Goal: Task Accomplishment & Management: Use online tool/utility

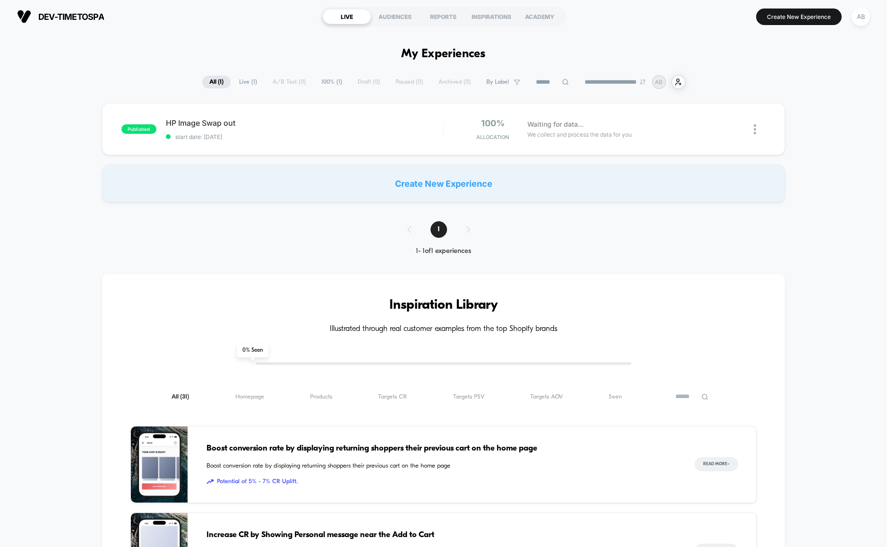
type input "***"
click at [343, 128] on div "HP Image Swap out Click to edit experience details Click to edit experience det…" at bounding box center [304, 129] width 277 height 22
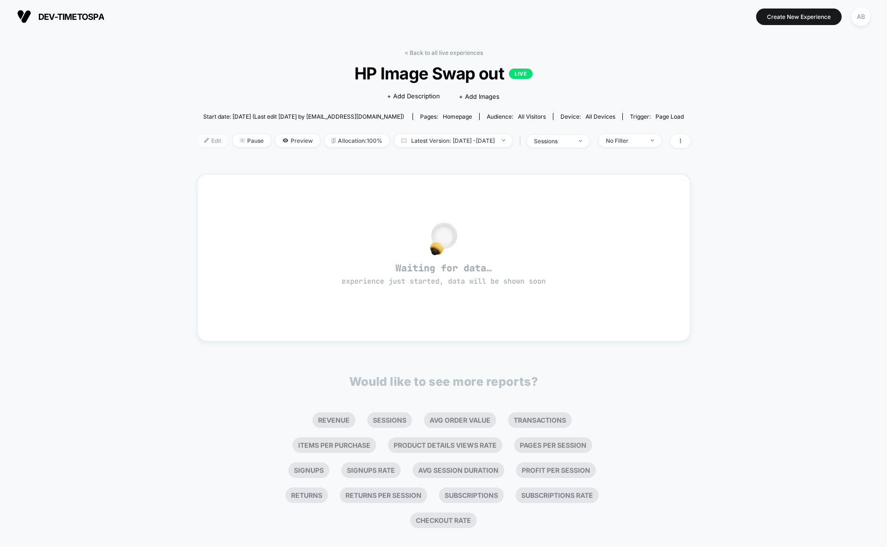
click at [209, 140] on div at bounding box center [210, 140] width 2 height 0
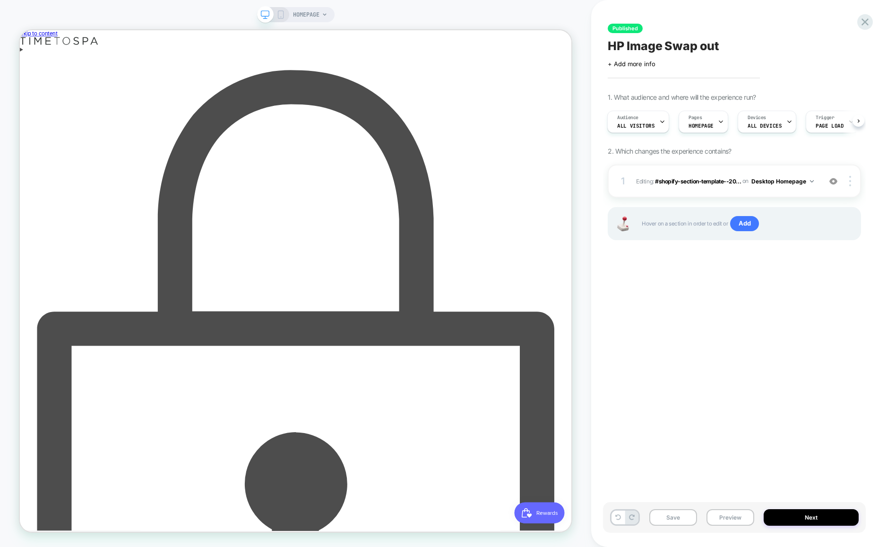
click at [602, 60] on div "Enter using password" at bounding box center [387, 548] width 735 height 976
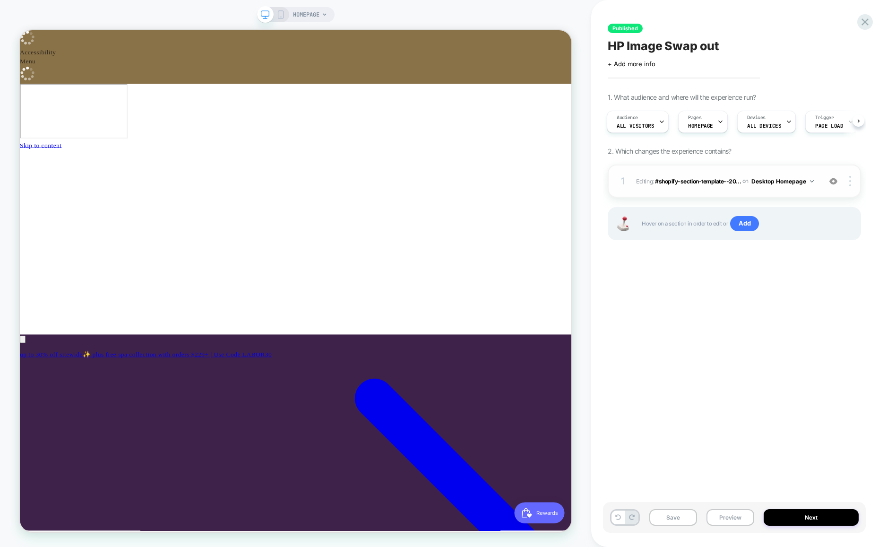
scroll to position [0, 504]
click at [629, 175] on div "1 Editing : #shopify-section-template--20... #shopify-section-template--2029745…" at bounding box center [733, 180] width 253 height 33
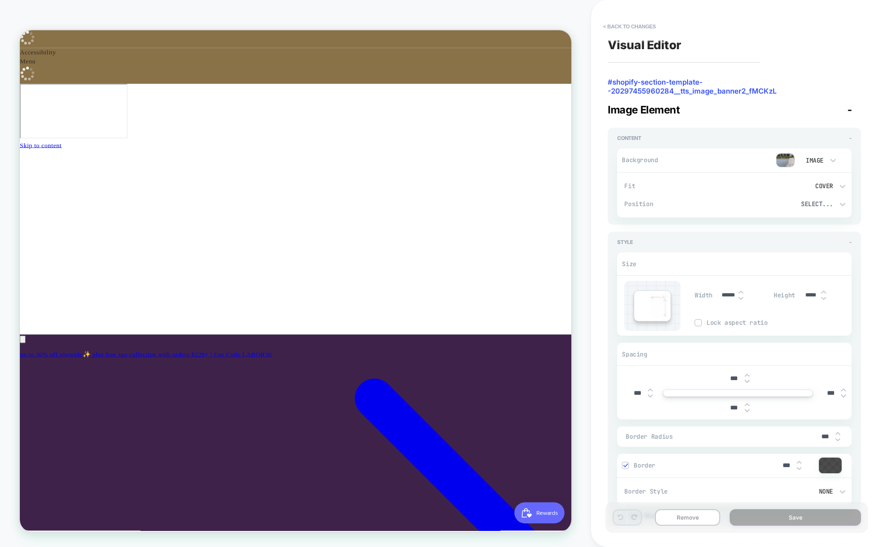
scroll to position [0, 0]
click at [835, 159] on icon at bounding box center [833, 160] width 6 height 3
click at [722, 137] on div at bounding box center [443, 273] width 887 height 547
click at [835, 203] on div "Select..." at bounding box center [789, 204] width 95 height 10
click at [700, 131] on div at bounding box center [443, 273] width 887 height 547
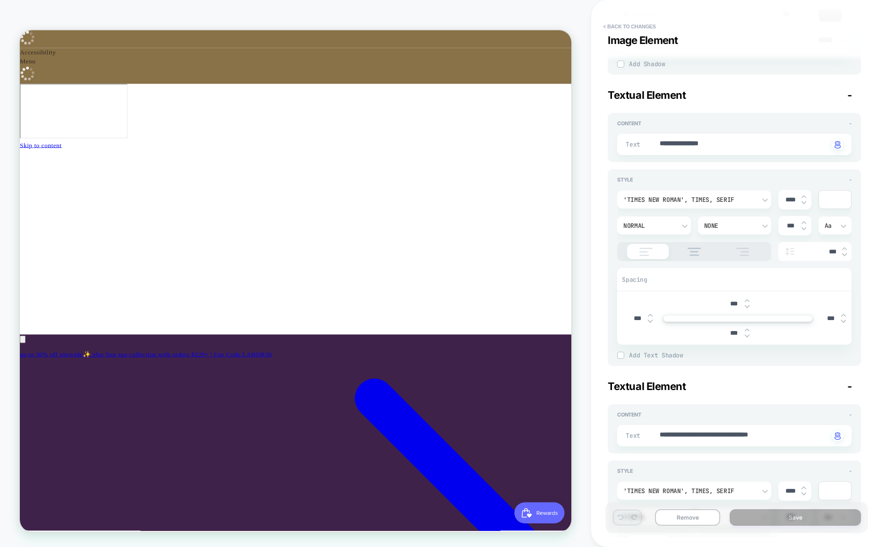
scroll to position [0, 504]
drag, startPoint x: 174, startPoint y: 17, endPoint x: 175, endPoint y: 23, distance: 5.8
click at [174, 17] on div "HOMEPAGE" at bounding box center [295, 273] width 591 height 528
click at [633, 26] on button "< Back to changes" at bounding box center [629, 26] width 62 height 15
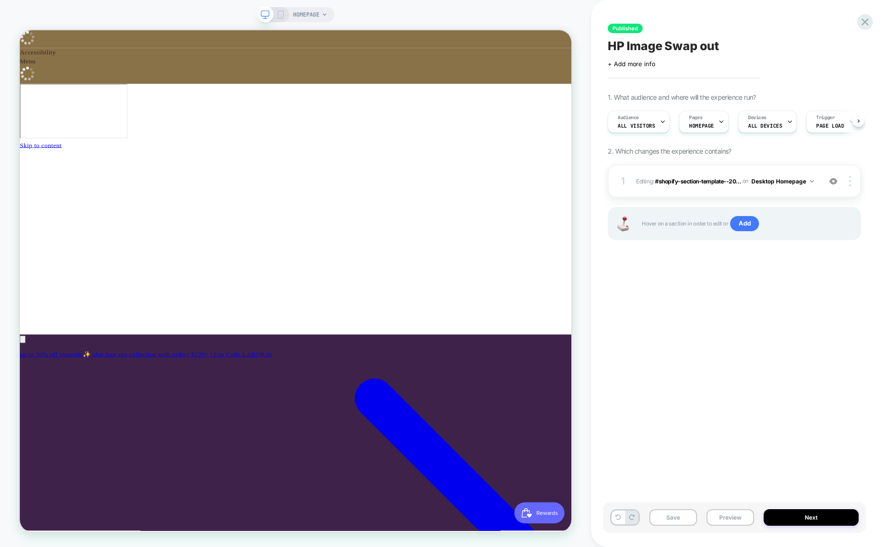
scroll to position [0, 0]
click at [865, 21] on icon at bounding box center [864, 21] width 7 height 7
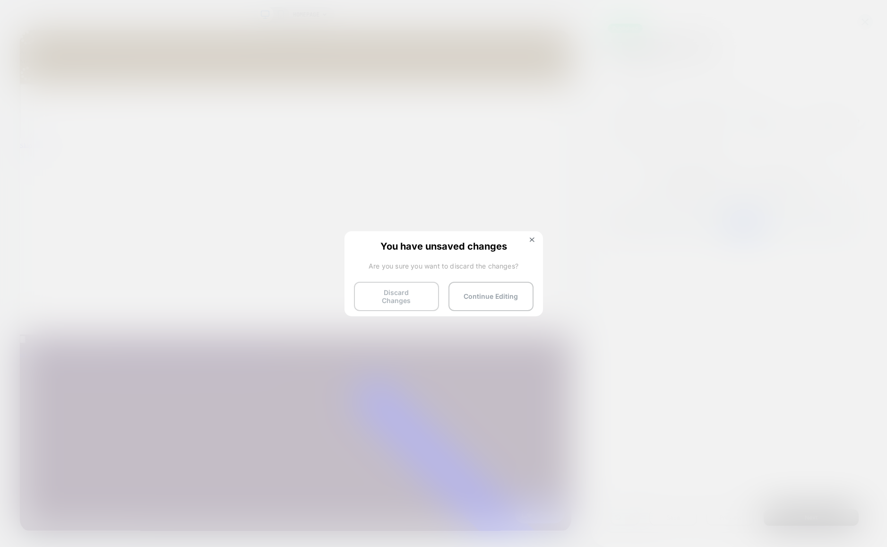
click at [405, 298] on button "Discard Changes" at bounding box center [396, 296] width 85 height 29
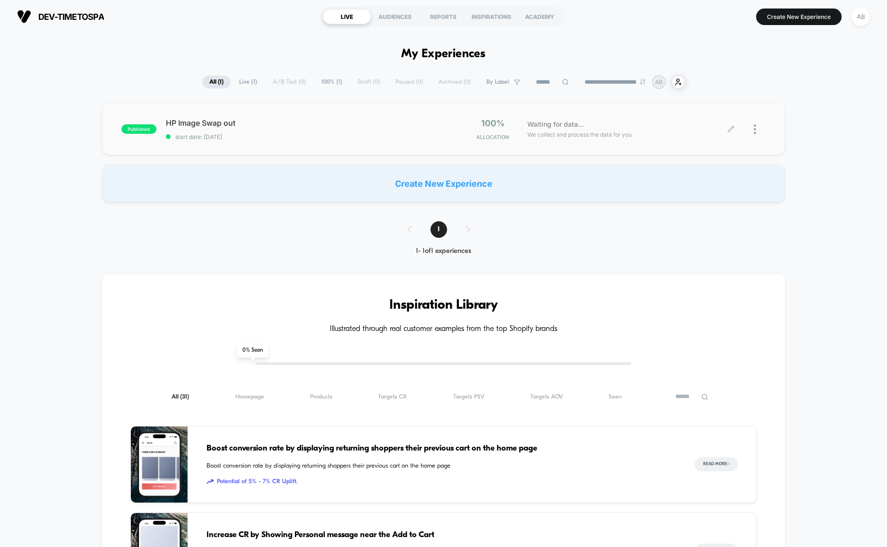
click at [759, 127] on div at bounding box center [759, 129] width 12 height 22
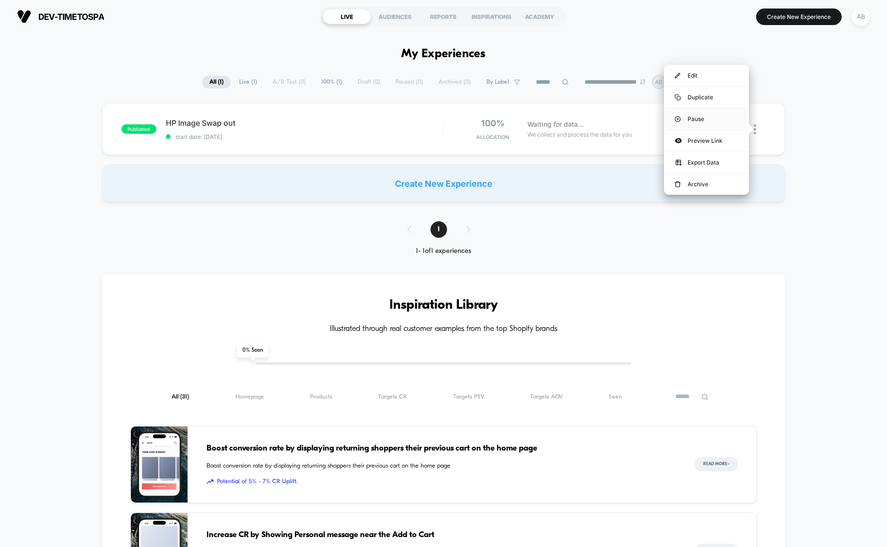
click at [698, 120] on div "Pause" at bounding box center [706, 118] width 85 height 21
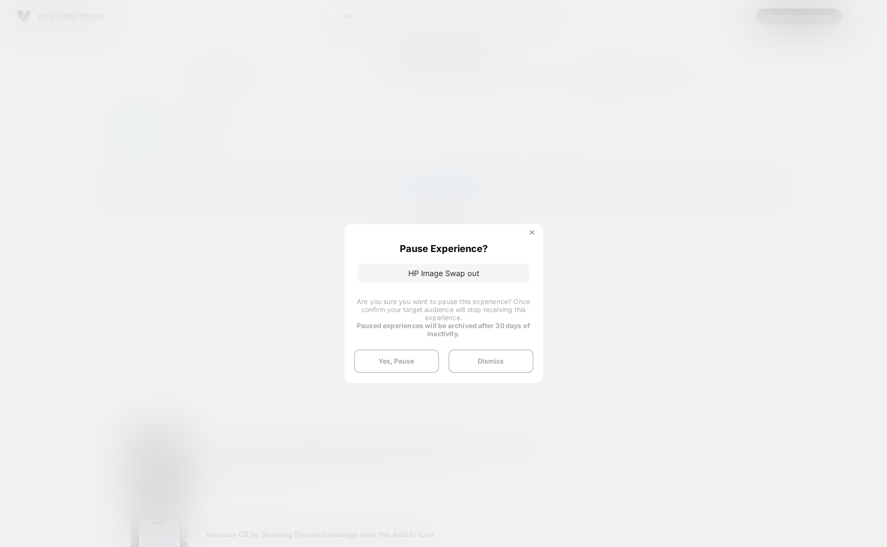
click at [413, 359] on button "Yes, Pause" at bounding box center [396, 361] width 85 height 24
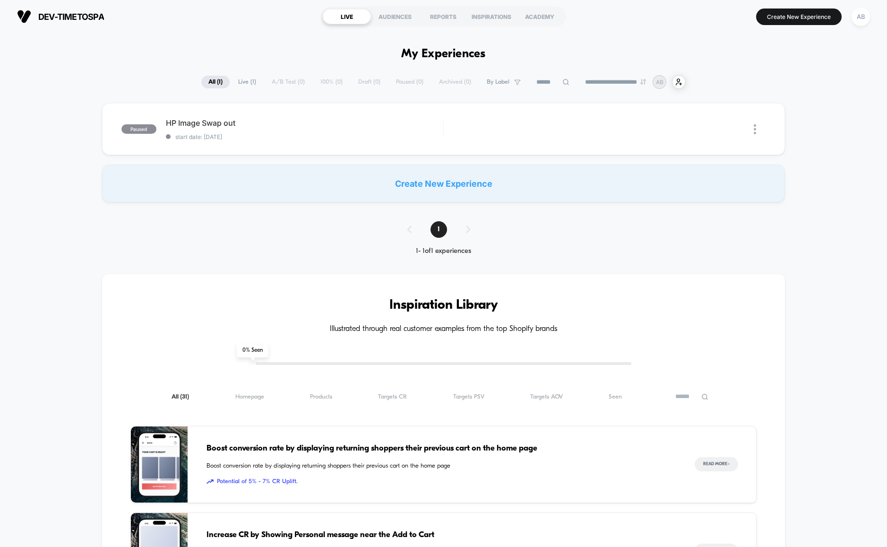
click at [421, 180] on div "Create New Experience" at bounding box center [443, 183] width 683 height 38
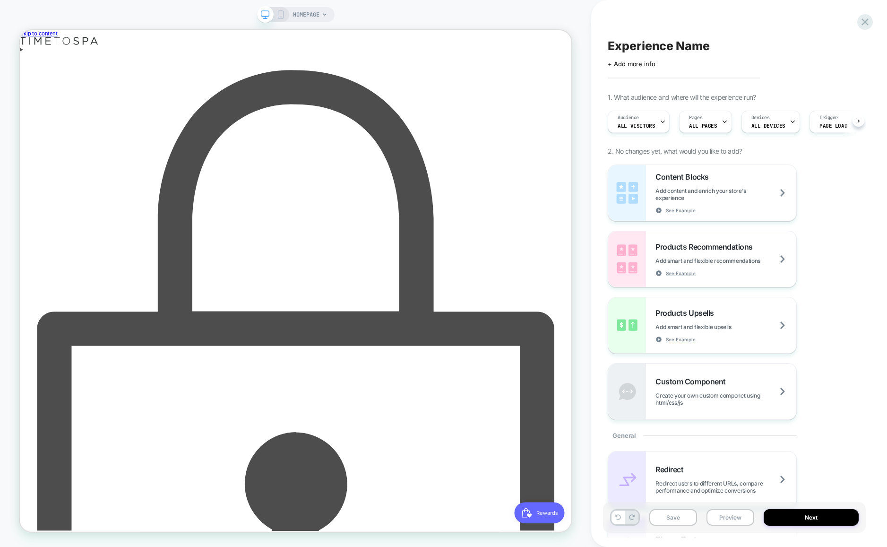
scroll to position [0, 0]
click at [617, 60] on div "Enter using password" at bounding box center [387, 548] width 735 height 976
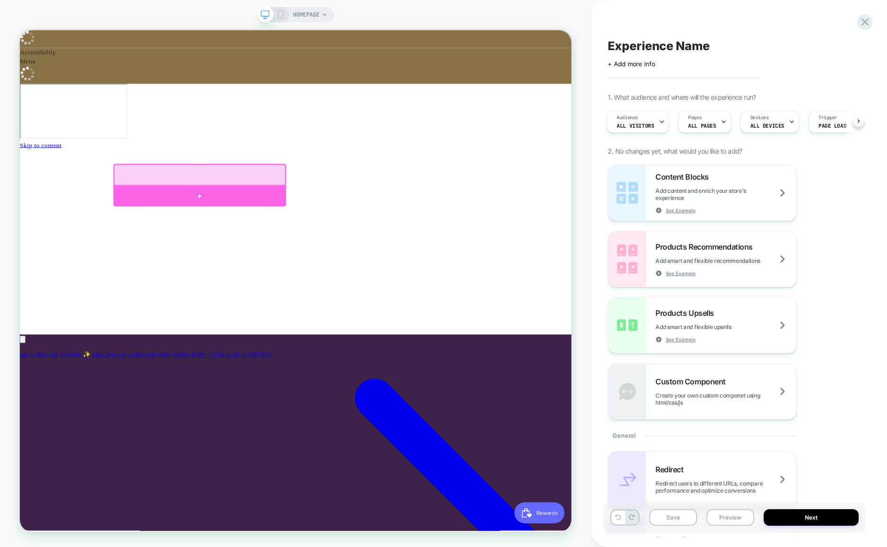
scroll to position [0, 504]
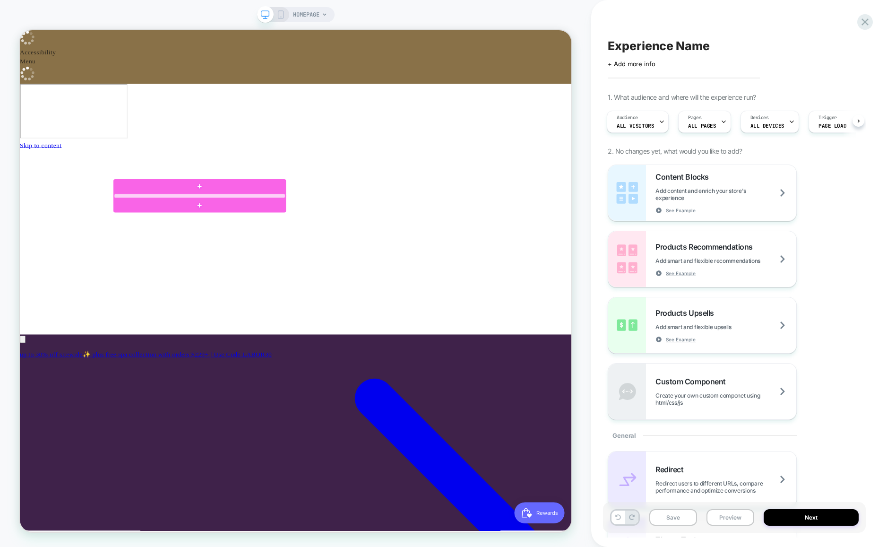
click at [197, 250] on div at bounding box center [259, 251] width 229 height 6
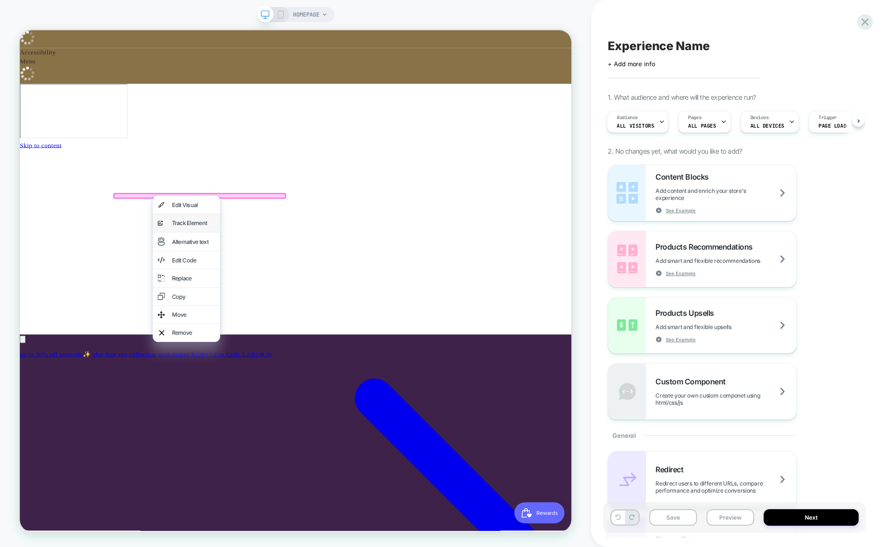
scroll to position [0, 0]
click at [242, 309] on div "Alternative text" at bounding box center [251, 312] width 58 height 10
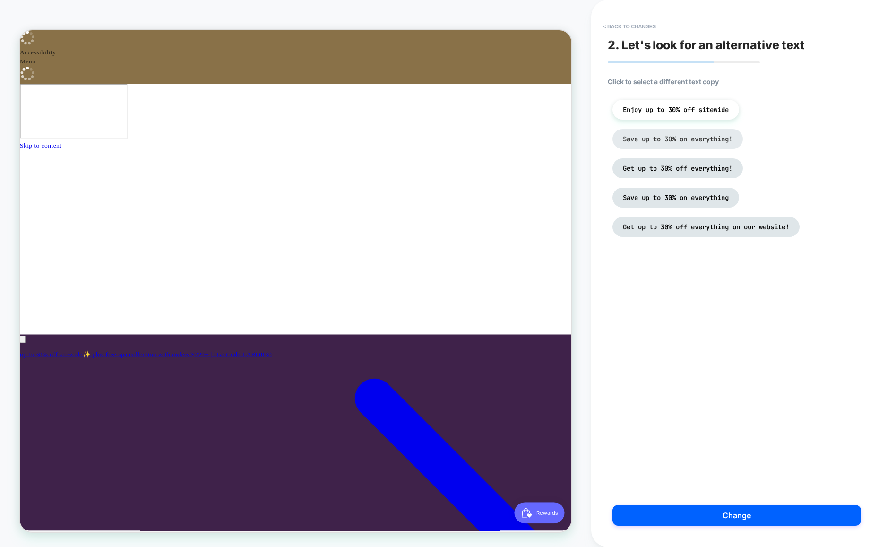
click at [662, 139] on span "Save up to 30% on everything!" at bounding box center [678, 139] width 110 height 9
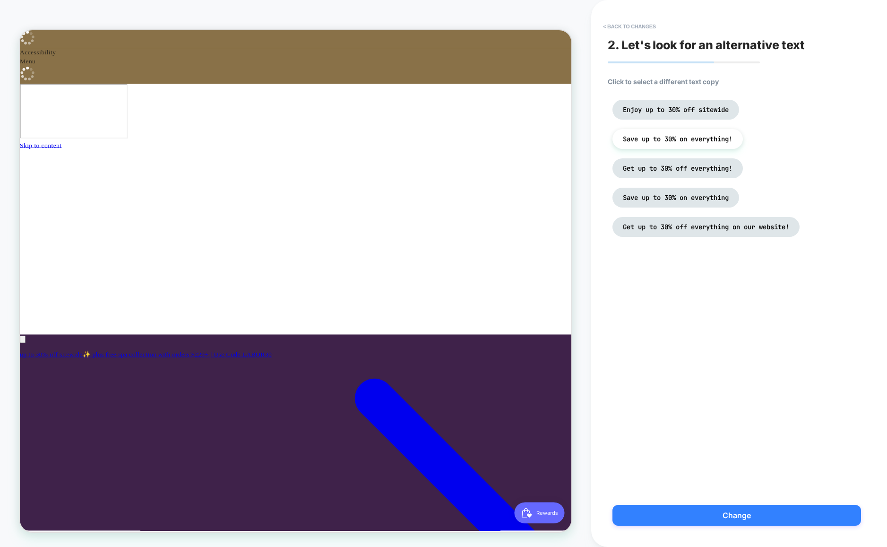
click at [745, 509] on button "Change" at bounding box center [736, 515] width 248 height 21
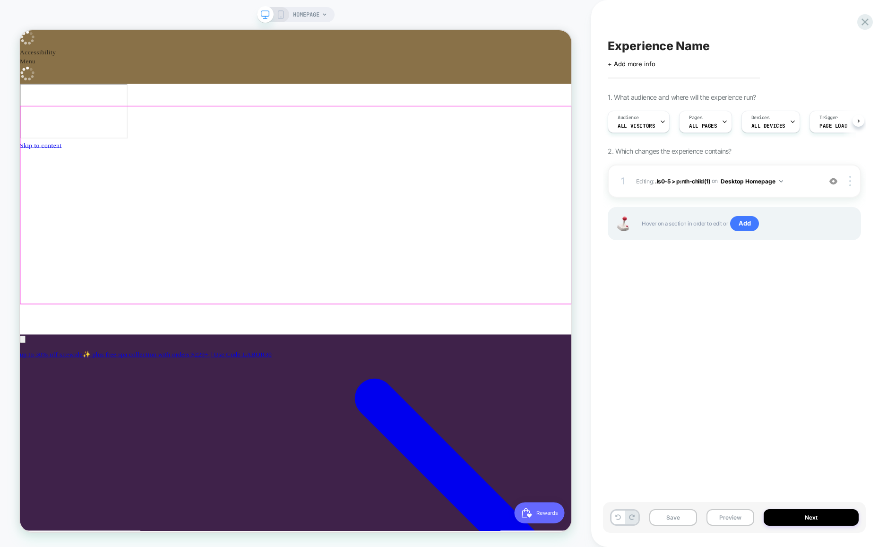
scroll to position [0, 0]
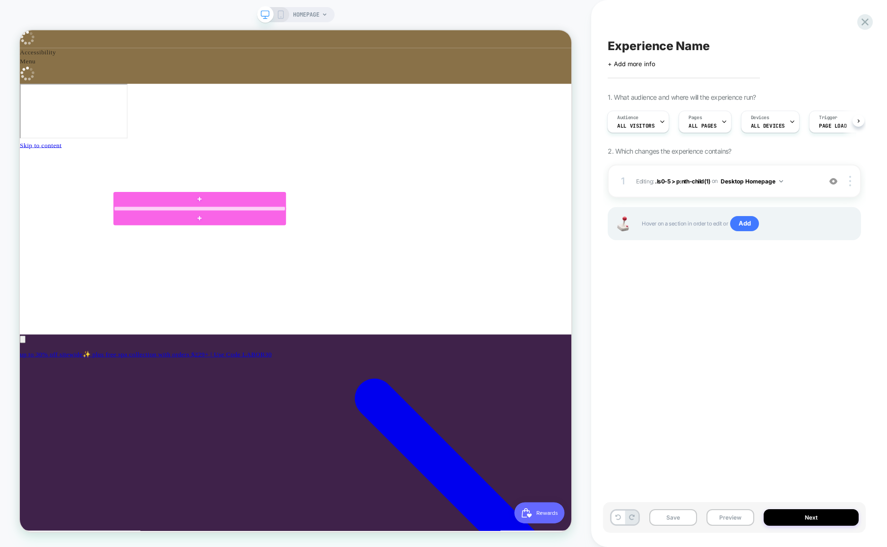
click at [229, 267] on div at bounding box center [259, 268] width 229 height 6
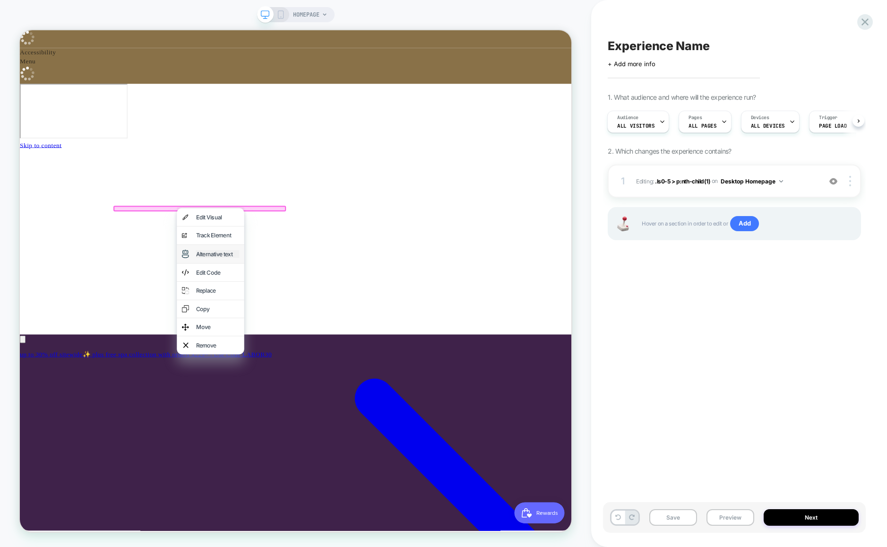
scroll to position [0, 0]
click at [275, 325] on div "Alternative text" at bounding box center [284, 328] width 58 height 10
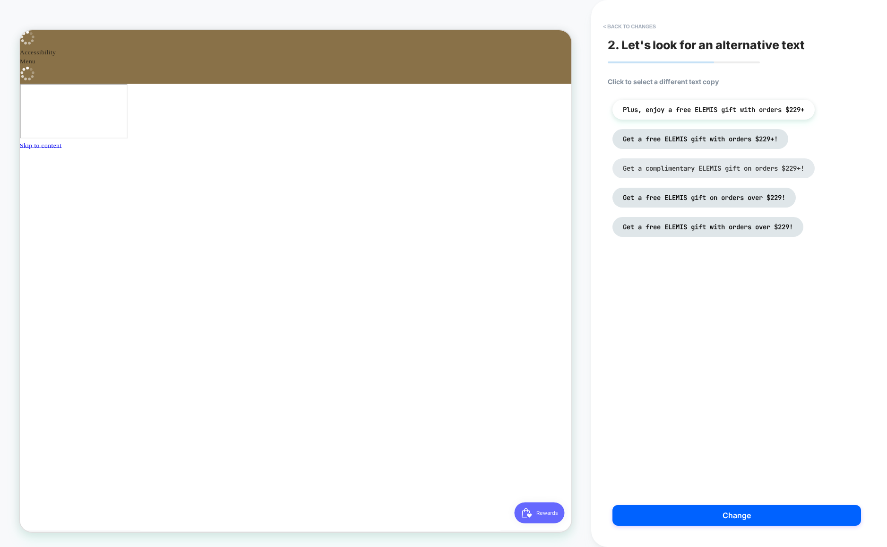
click at [681, 166] on span "Get a complimentary ELEMIS gift on orders $229+!" at bounding box center [713, 168] width 181 height 9
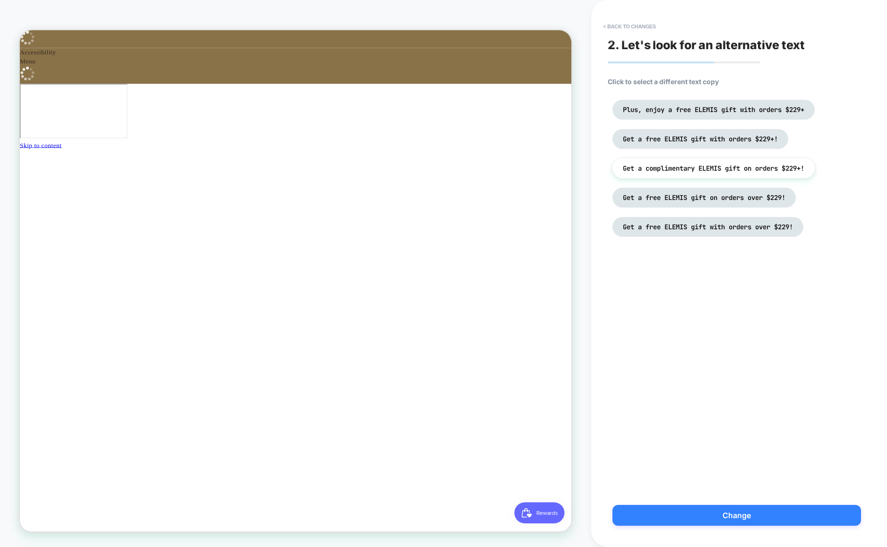
click at [734, 512] on button "Change" at bounding box center [736, 515] width 248 height 21
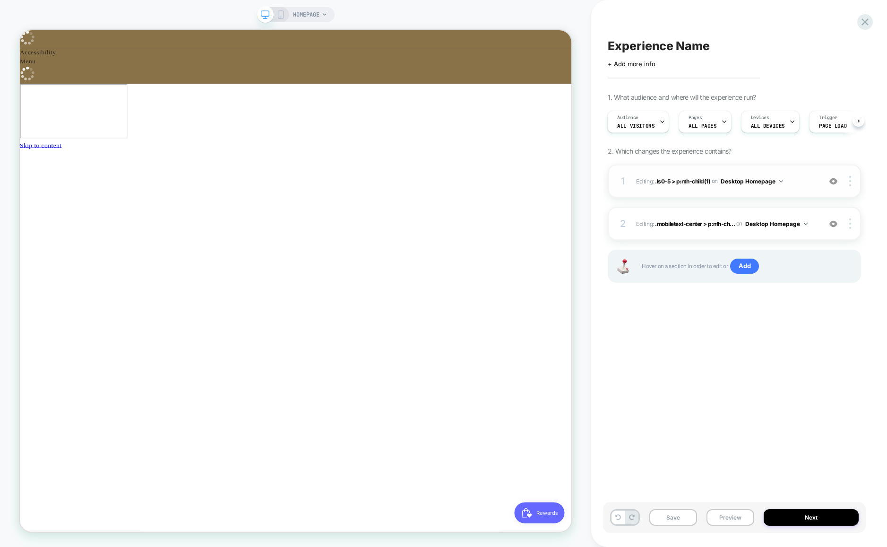
click at [750, 184] on button "Desktop Homepage" at bounding box center [751, 181] width 62 height 12
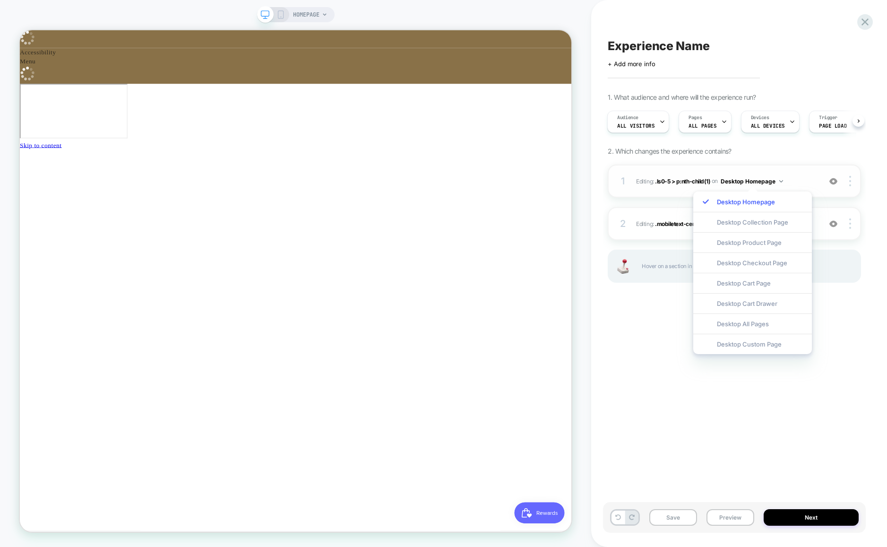
click at [817, 177] on div "1 Editing : .ls0-5 > p:nth-child(1) .ls0-5 > p:nth-child(1) on Desktop Homepage…" at bounding box center [733, 180] width 253 height 33
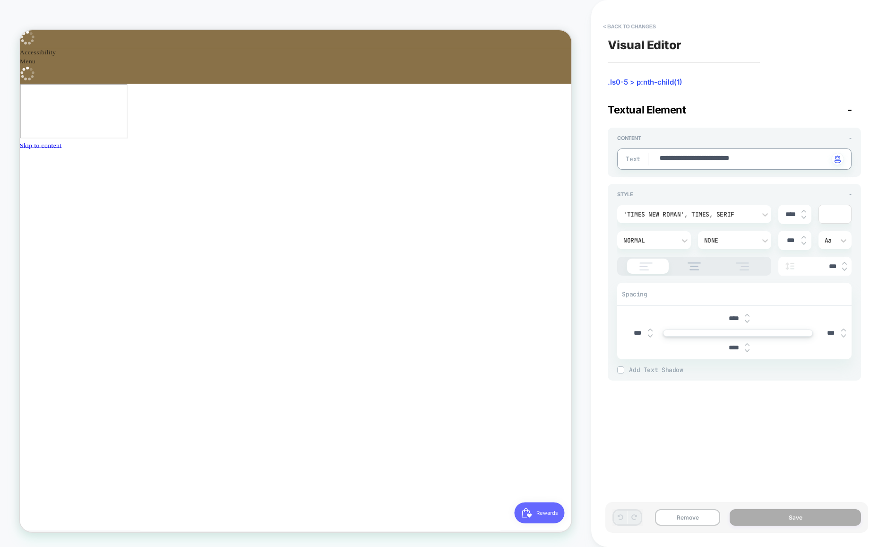
scroll to position [0, 504]
type textarea "*"
type textarea "**********"
type textarea "*"
type textarea "**********"
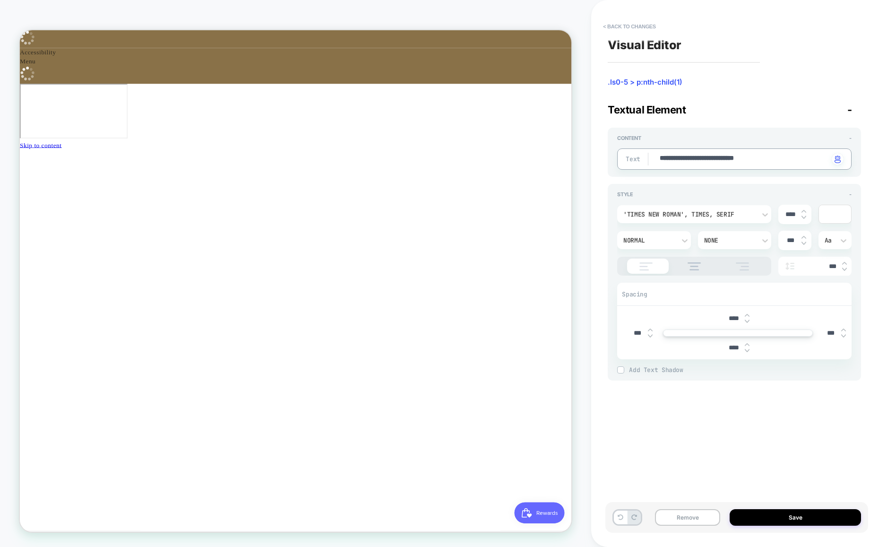
type textarea "*"
type textarea "**********"
type textarea "*"
type textarea "**********"
type textarea "*"
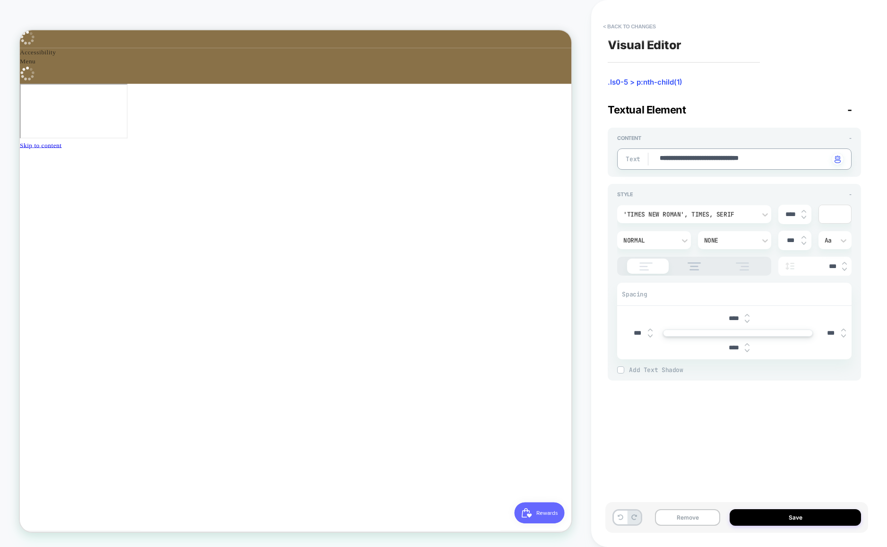
type textarea "**********"
type textarea "*"
type textarea "**********"
type textarea "*"
type textarea "**********"
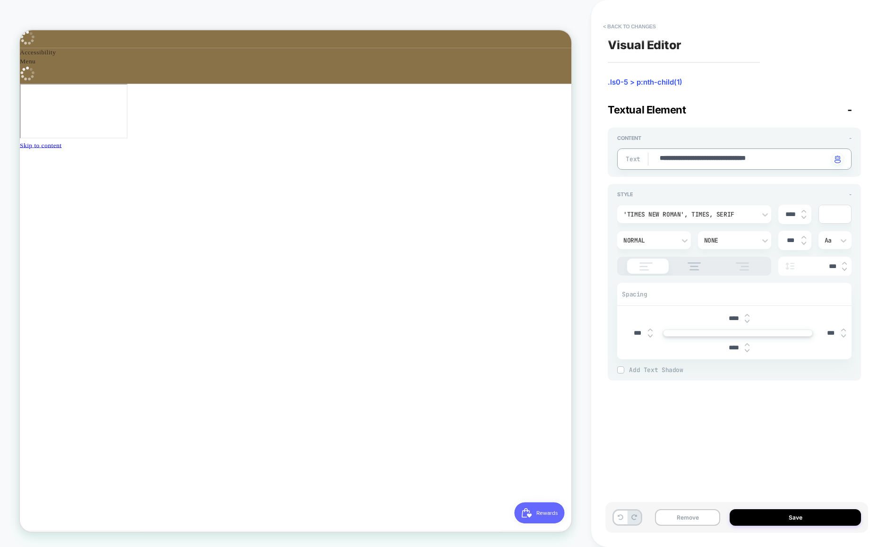
type textarea "*"
type textarea "**********"
type textarea "*"
type textarea "**********"
type textarea "*"
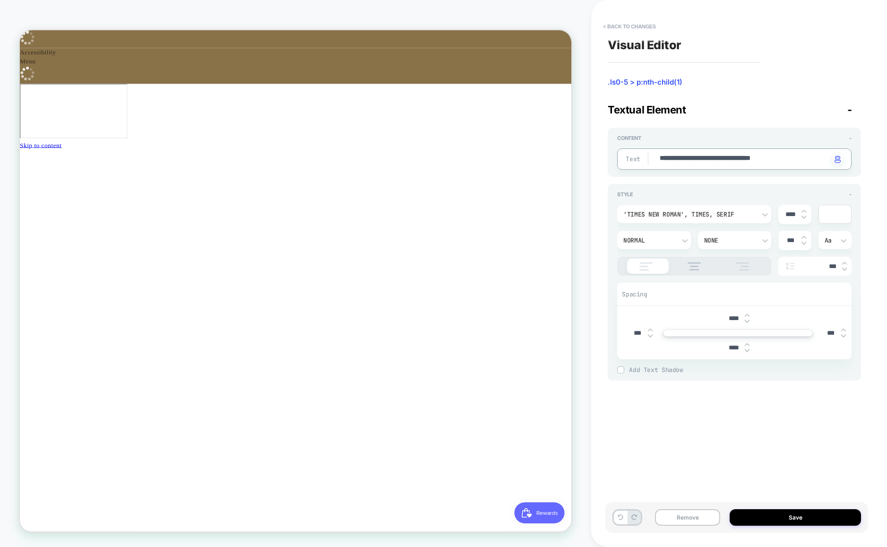
type textarea "**********"
type textarea "*"
type textarea "**********"
type textarea "*"
type textarea "**********"
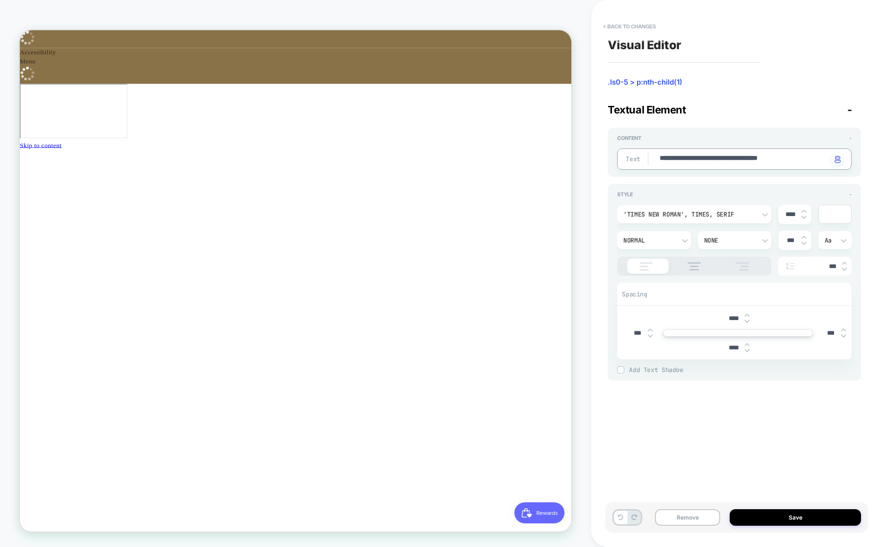
type textarea "*"
type textarea "**********"
type textarea "*"
type textarea "**********"
type textarea "*"
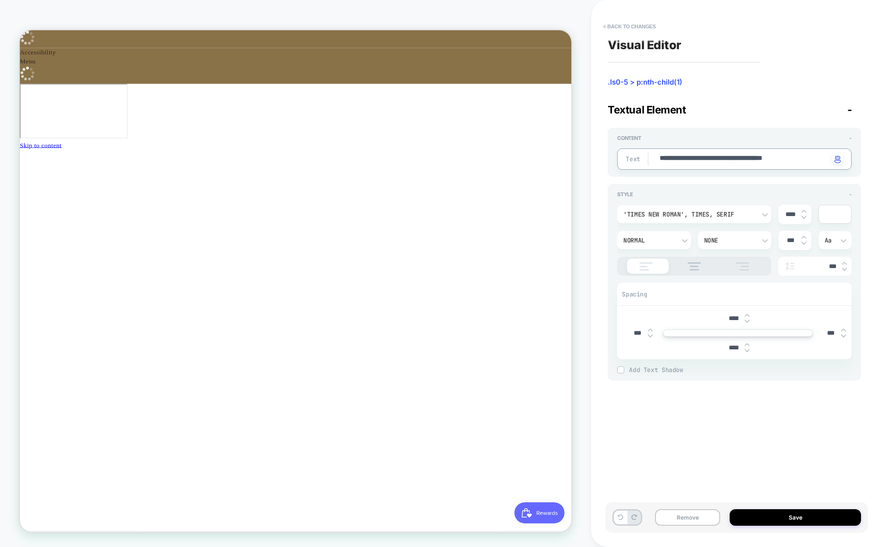
type textarea "**********"
type textarea "*"
type textarea "**********"
type textarea "*"
type textarea "**********"
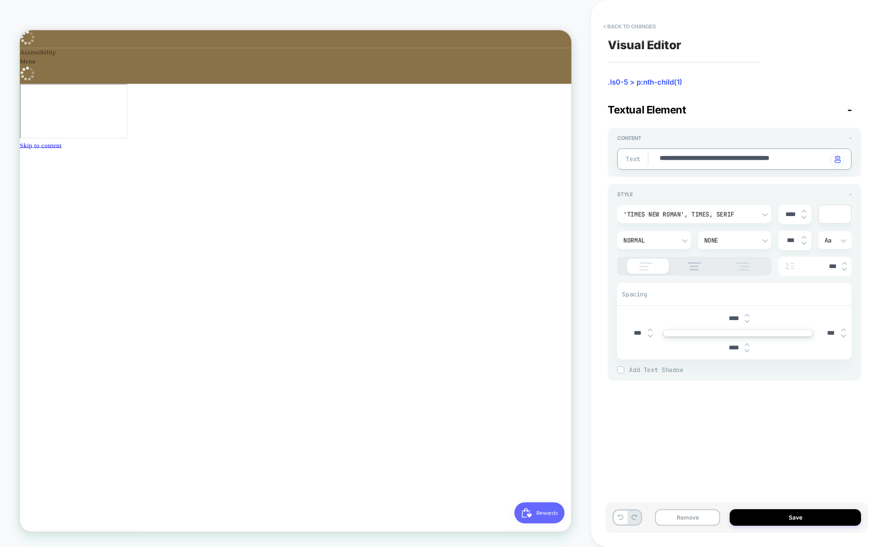
type textarea "*"
type textarea "**********"
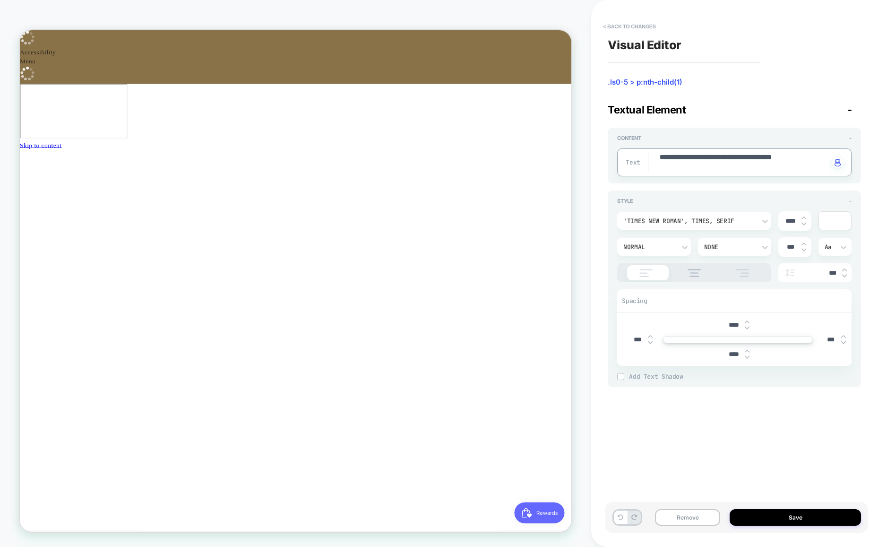
type textarea "*"
type textarea "**********"
type textarea "*"
type textarea "**********"
type textarea "*"
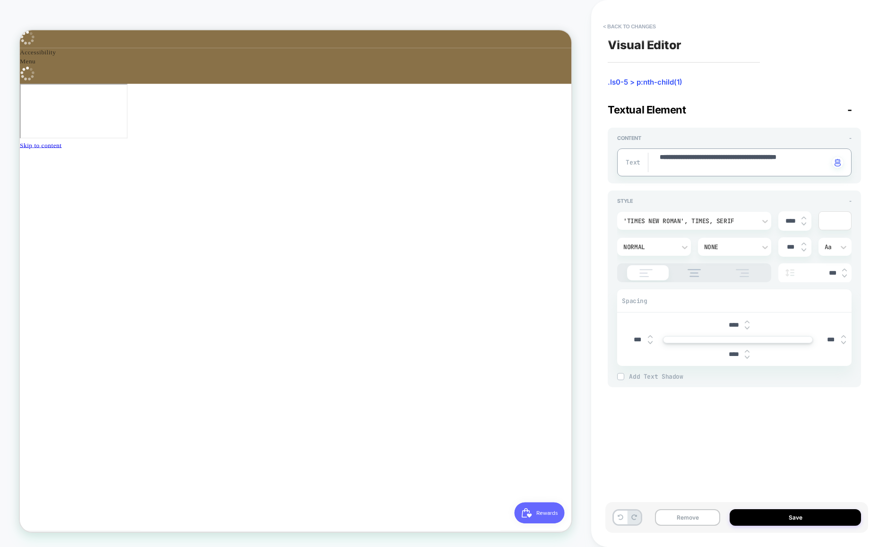
type textarea "**********"
type textarea "*"
type textarea "**********"
click at [801, 516] on button "Save" at bounding box center [794, 517] width 131 height 17
type textarea "*"
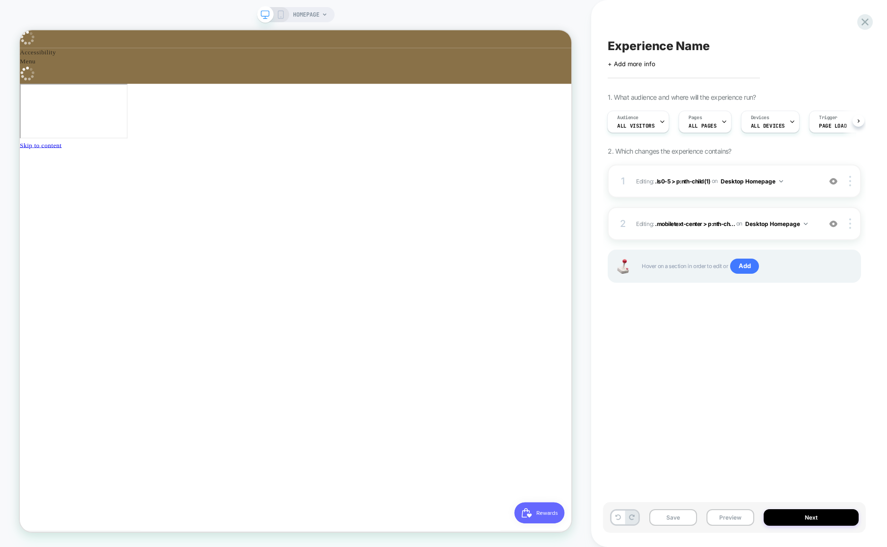
scroll to position [0, 0]
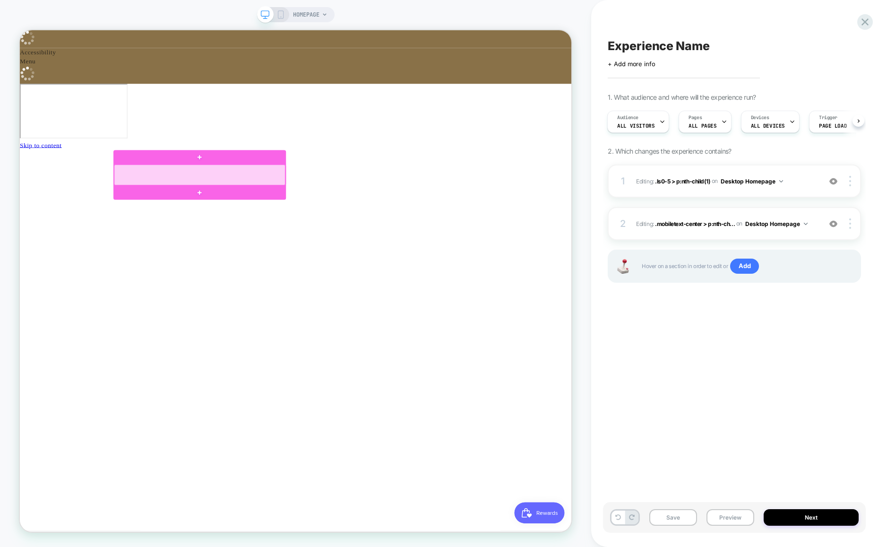
scroll to position [0, 0]
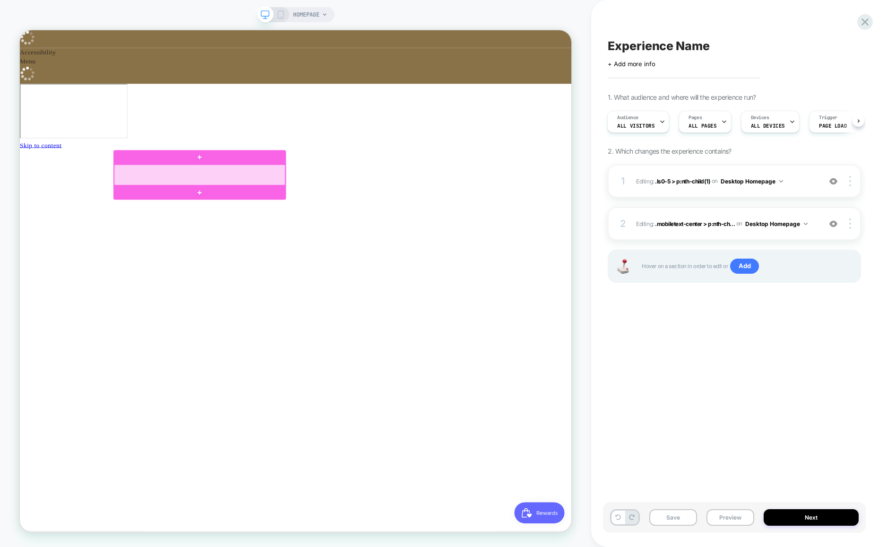
click at [255, 220] on div at bounding box center [259, 222] width 229 height 27
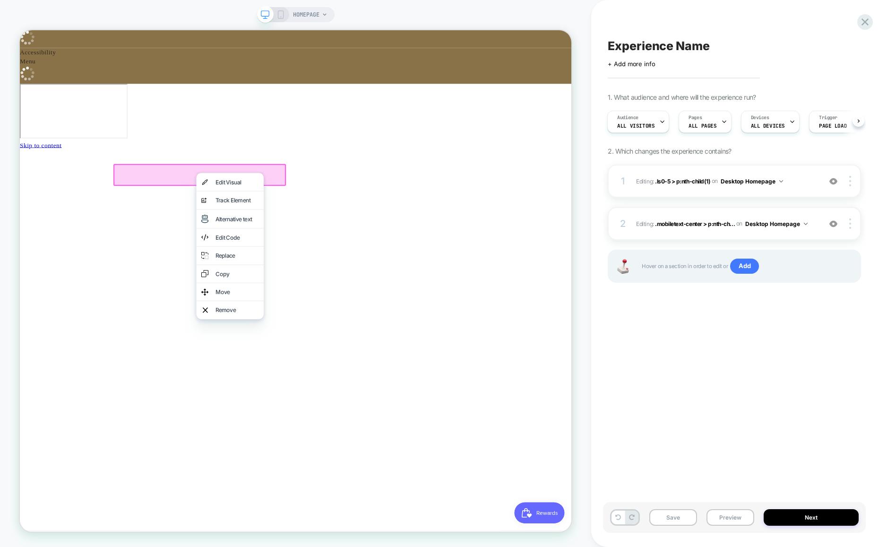
click at [311, 277] on div "Alternative text" at bounding box center [310, 281] width 58 height 10
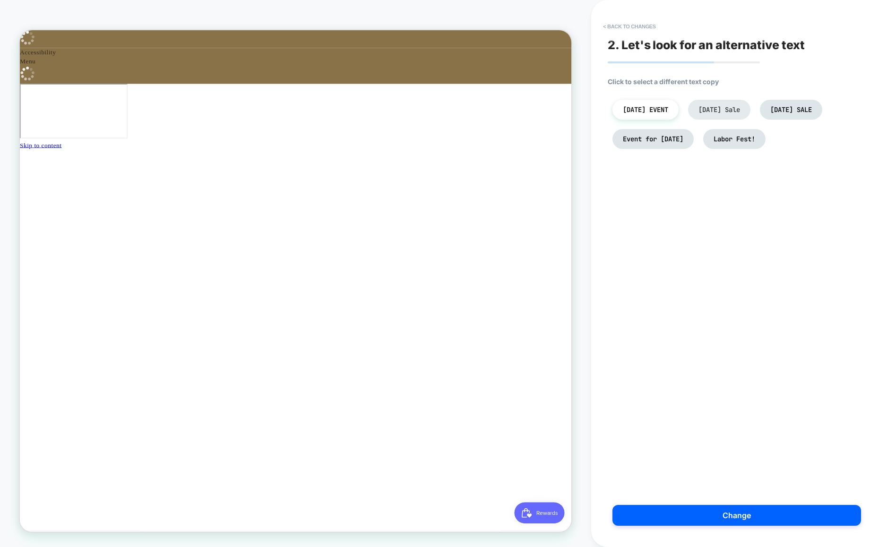
scroll to position [0, 504]
click at [740, 106] on span "Labor Day Sale" at bounding box center [719, 109] width 42 height 9
click at [770, 114] on span "LABOR DAY SALE" at bounding box center [791, 109] width 42 height 9
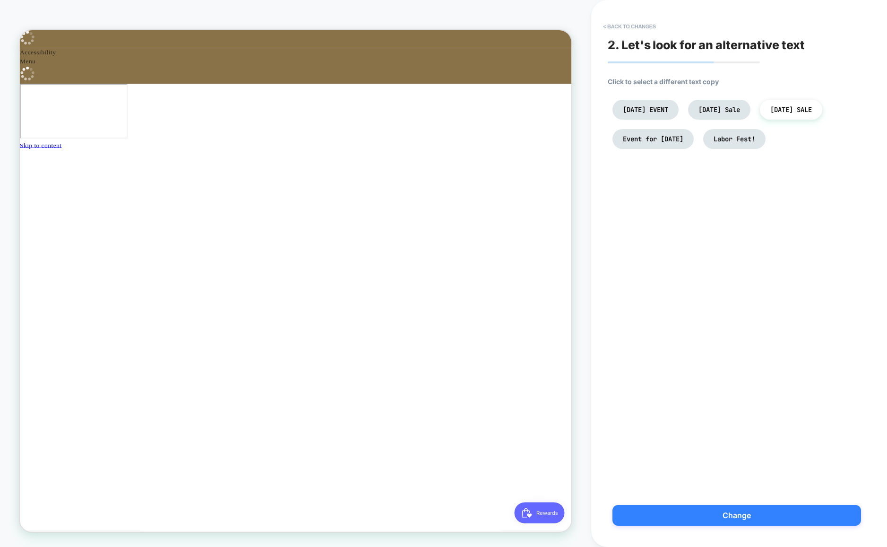
click at [734, 513] on button "Change" at bounding box center [736, 515] width 248 height 21
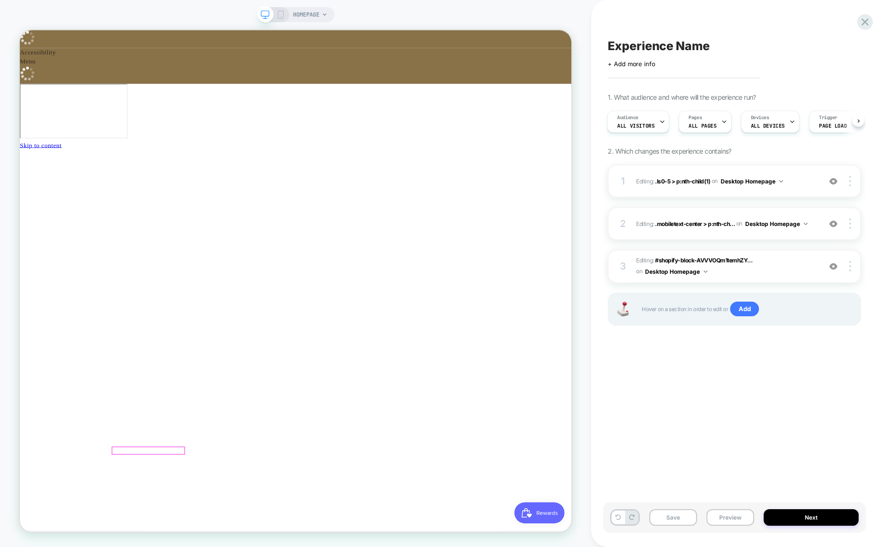
scroll to position [0, 0]
click at [798, 518] on button "Next" at bounding box center [810, 517] width 95 height 17
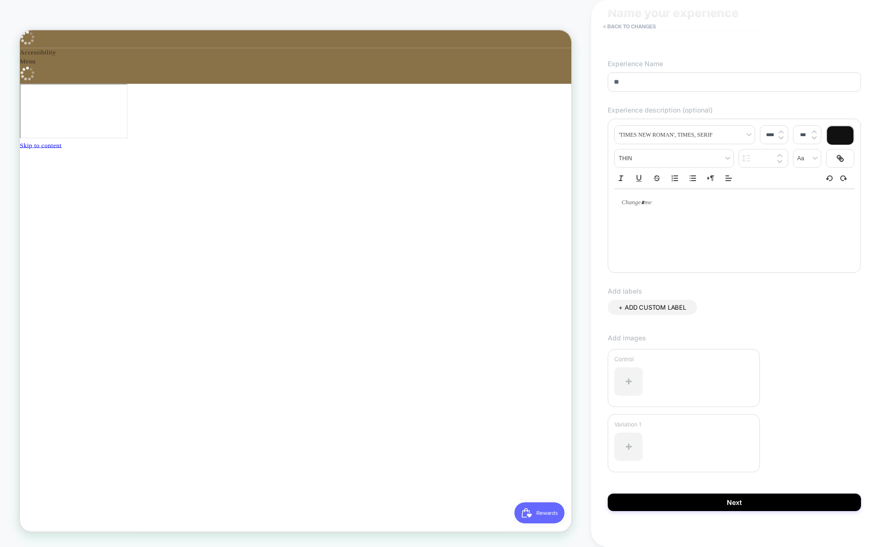
type input "*"
type input "**********"
click at [666, 230] on div at bounding box center [734, 226] width 240 height 76
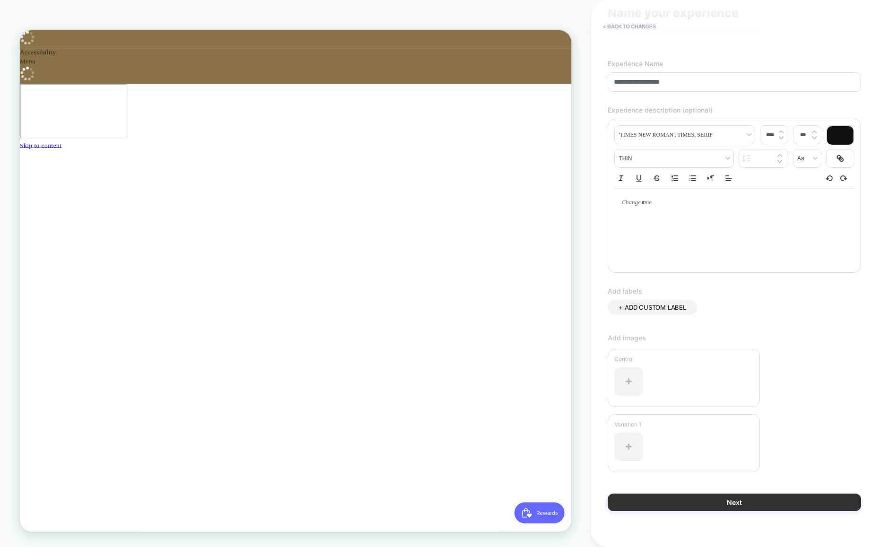
scroll to position [0, 0]
click at [729, 502] on button "Next" at bounding box center [733, 501] width 253 height 17
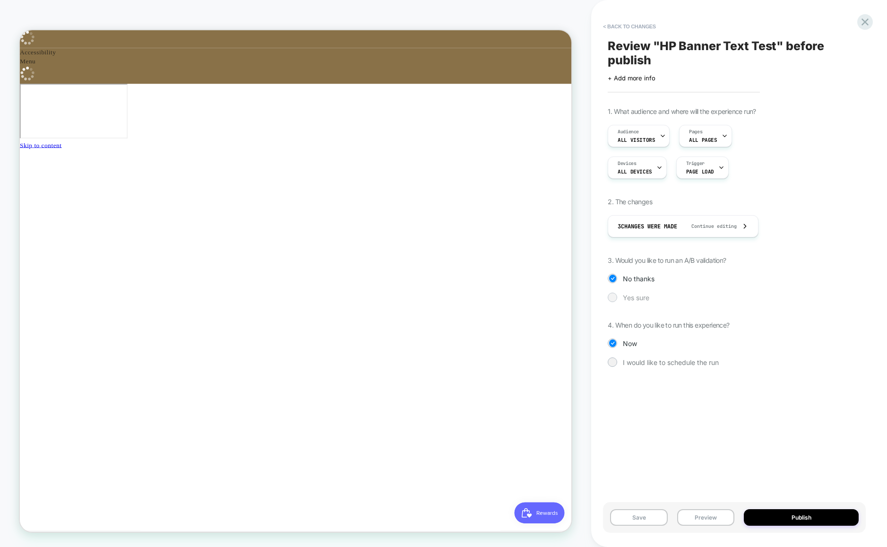
click at [642, 294] on span "Yes sure" at bounding box center [636, 297] width 26 height 8
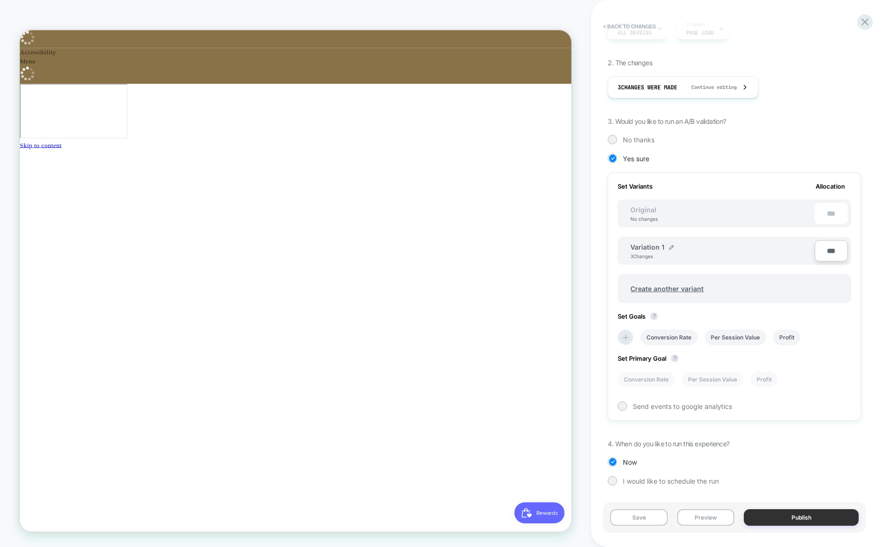
scroll to position [0, 504]
click at [796, 512] on button "Publish" at bounding box center [801, 517] width 115 height 17
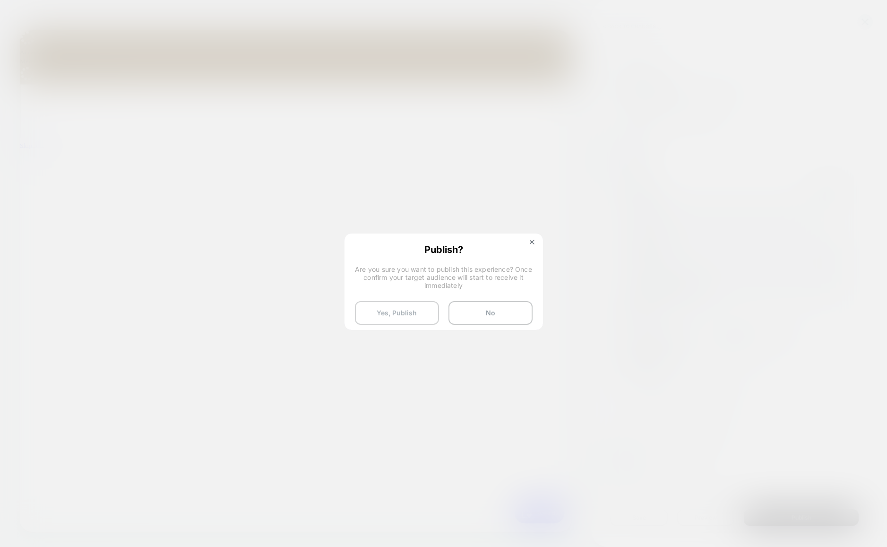
click at [407, 311] on button "Yes, Publish" at bounding box center [397, 313] width 84 height 24
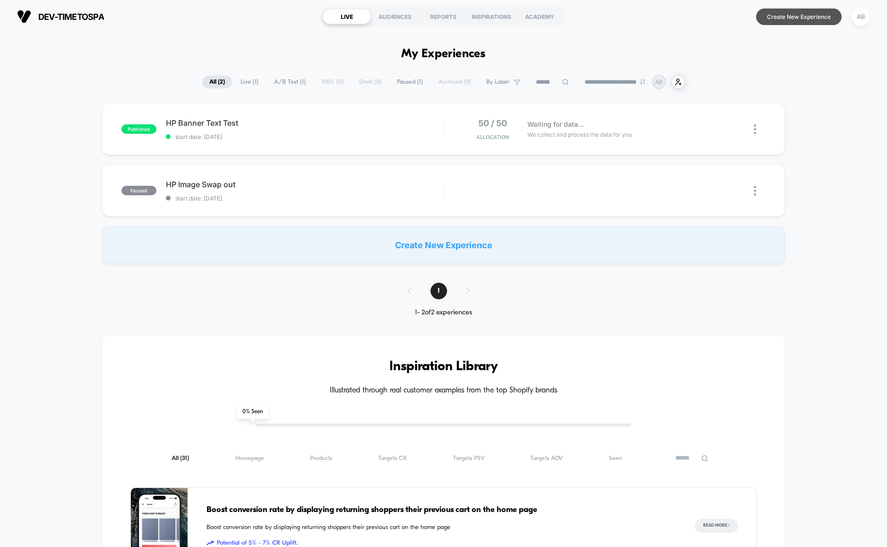
click at [796, 20] on button "Create New Experience" at bounding box center [799, 17] width 86 height 17
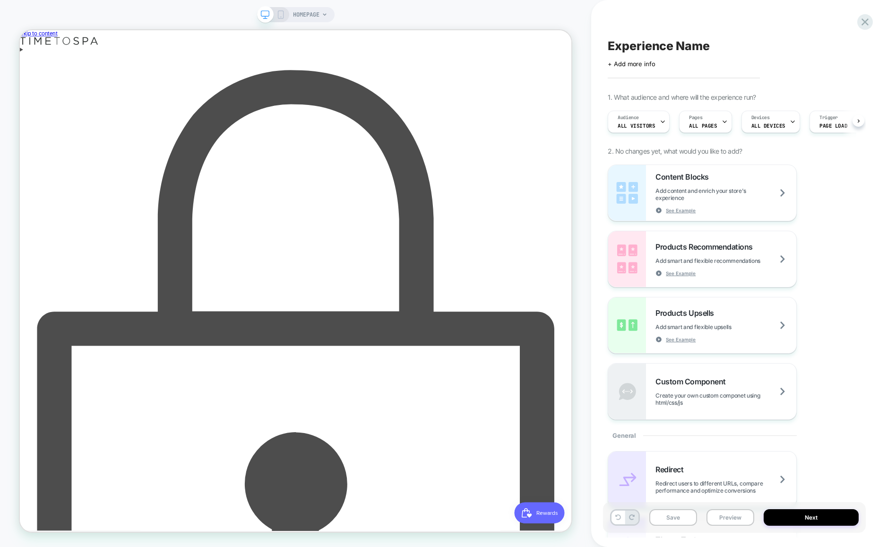
scroll to position [0, 0]
click at [615, 60] on div "Enter using password" at bounding box center [387, 548] width 735 height 976
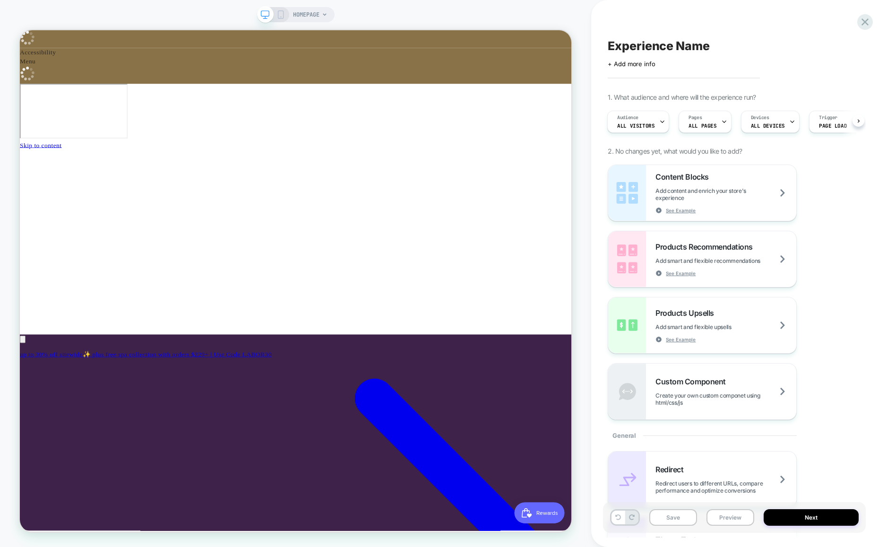
scroll to position [0, 1]
click at [739, 315] on div "Products Upsells Add smart and flexible upsells See Example" at bounding box center [725, 325] width 141 height 34
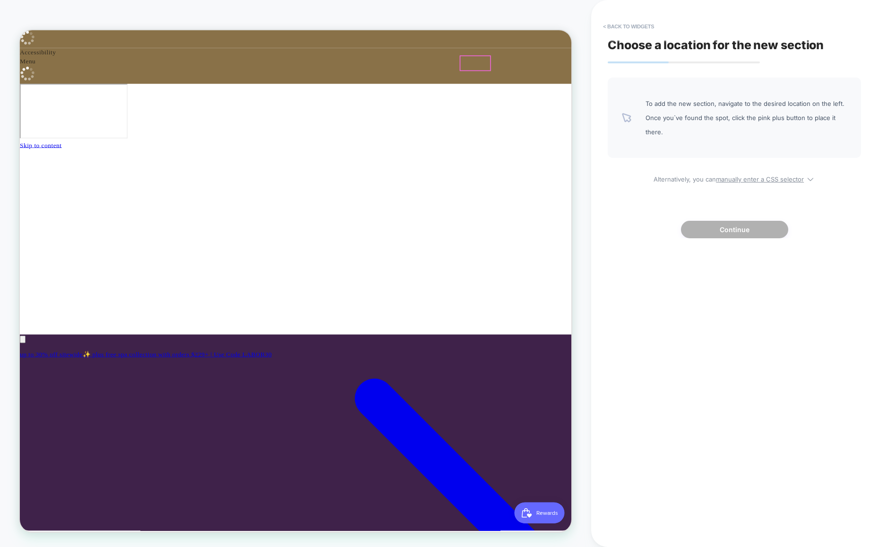
scroll to position [0, 0]
click at [619, 27] on button "< Back to widgets" at bounding box center [628, 26] width 60 height 15
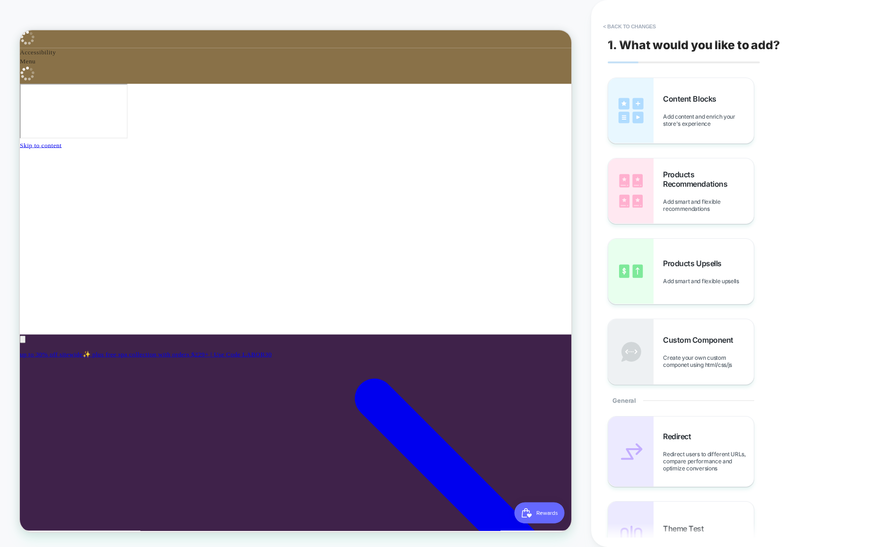
scroll to position [0, 504]
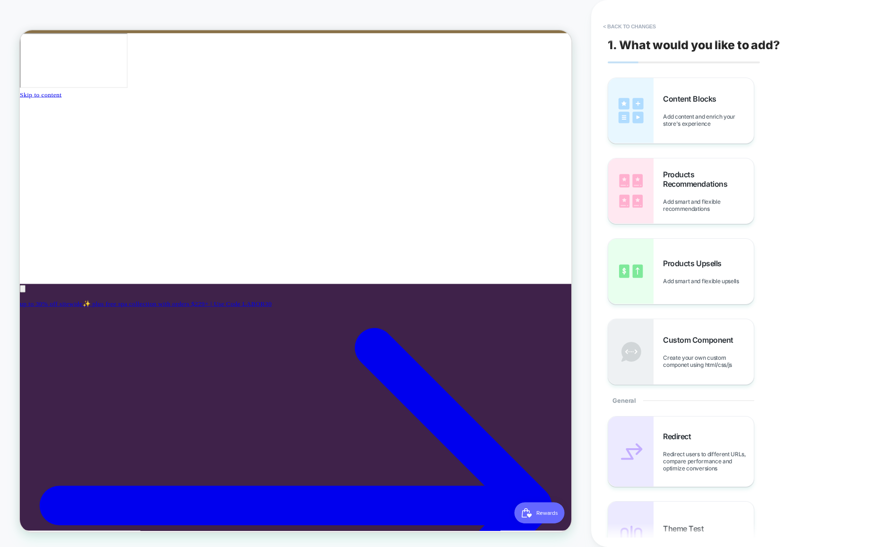
scroll to position [80, 0]
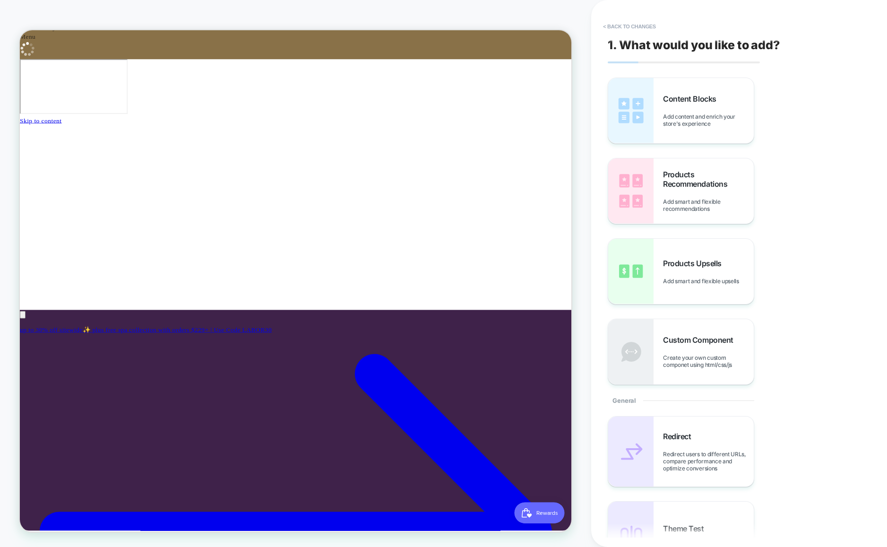
scroll to position [33, 0]
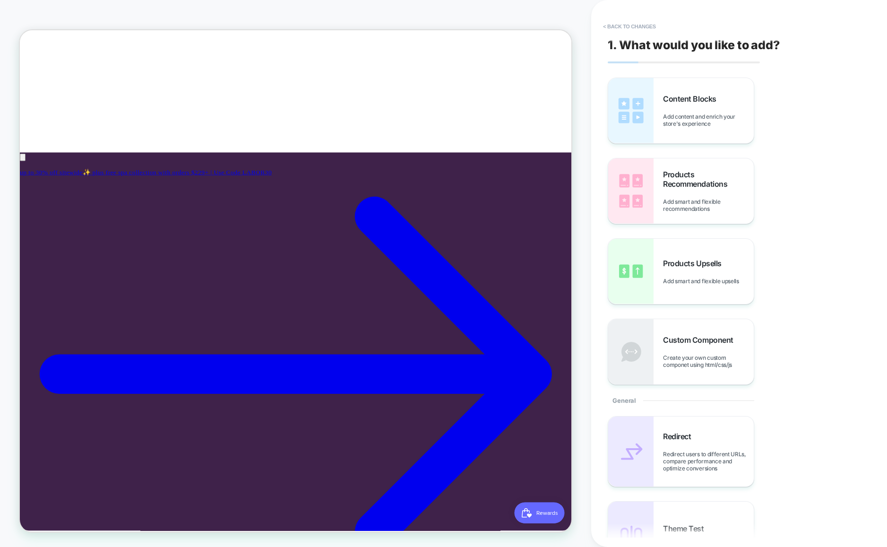
scroll to position [243, 0]
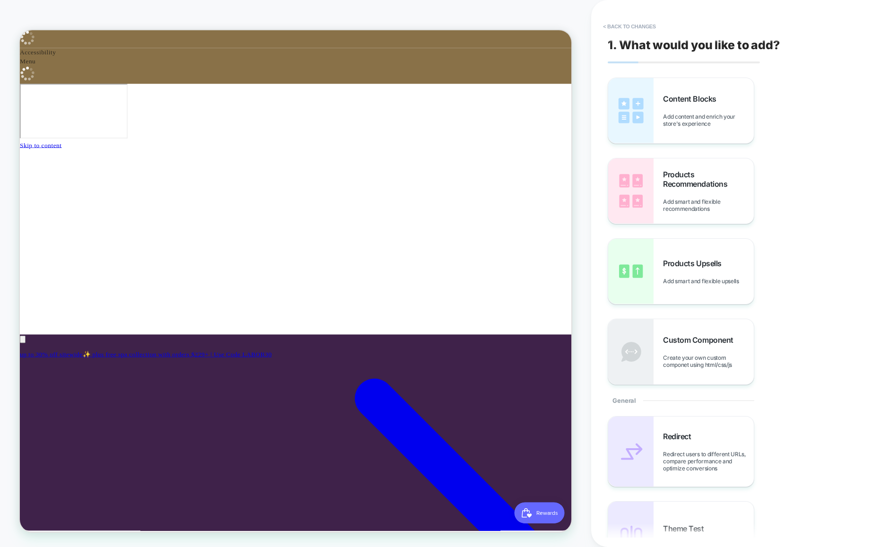
click at [692, 273] on div "Products Upsells Add smart and flexible upsells" at bounding box center [708, 271] width 91 height 26
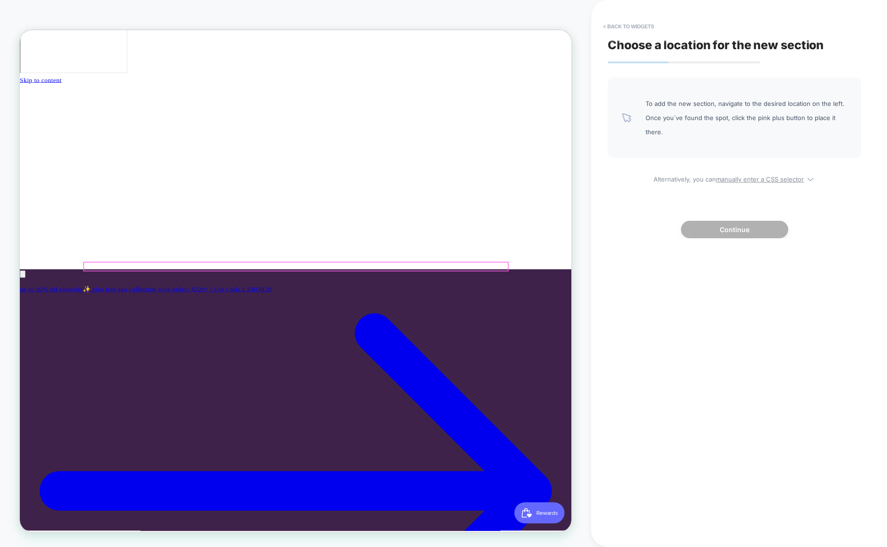
scroll to position [88, 0]
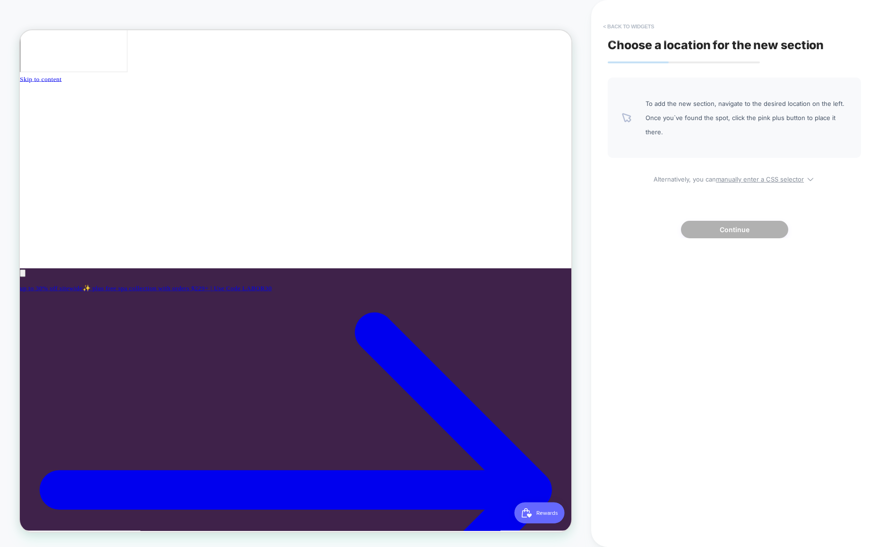
click at [630, 24] on button "< Back to widgets" at bounding box center [628, 26] width 60 height 15
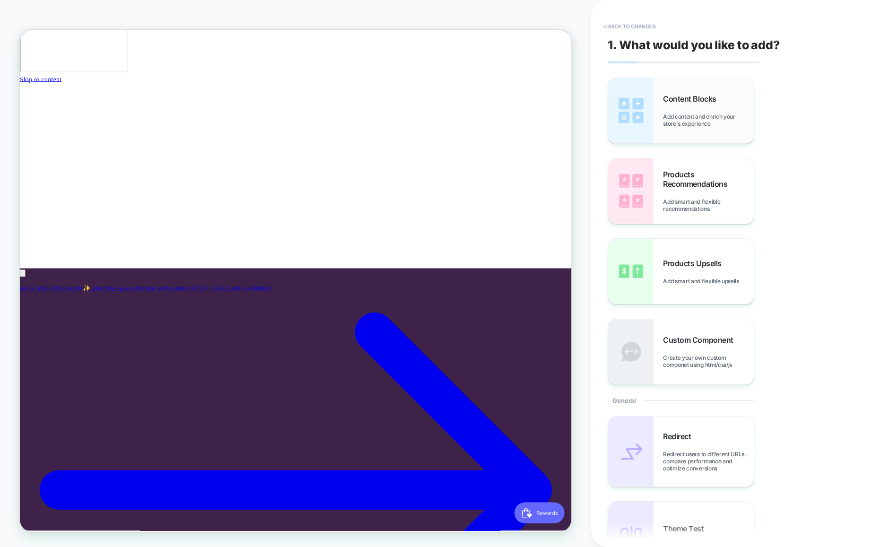
click at [684, 123] on span "Add content and enrich your store's experience" at bounding box center [708, 120] width 91 height 14
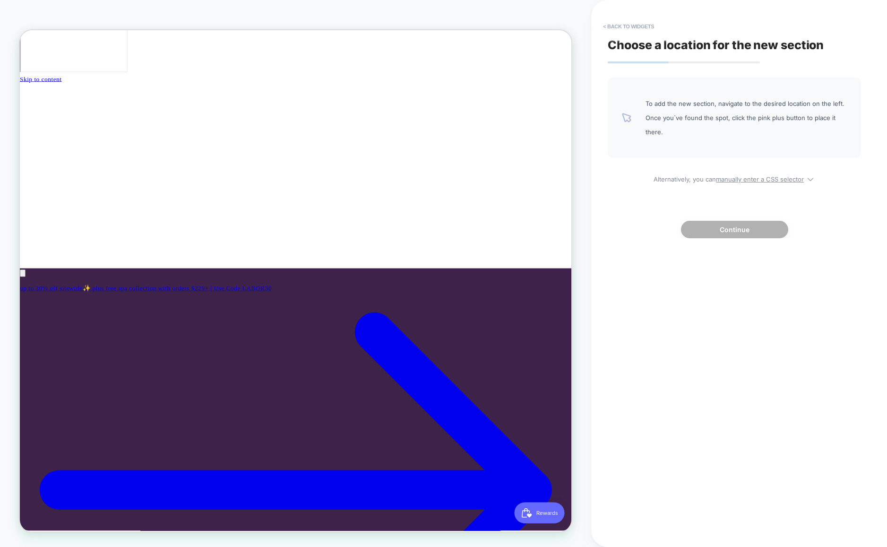
scroll to position [0, 504]
click at [614, 26] on button "< Back to widgets" at bounding box center [628, 26] width 60 height 15
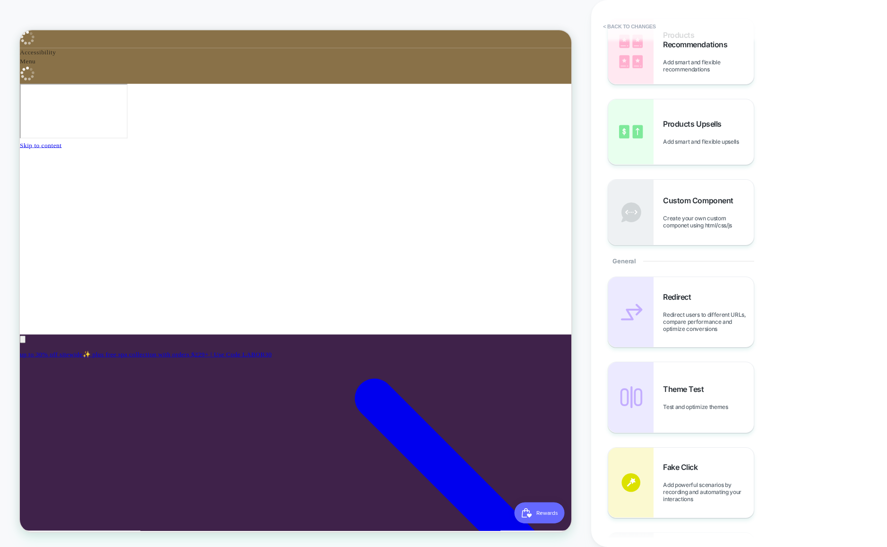
scroll to position [128, 0]
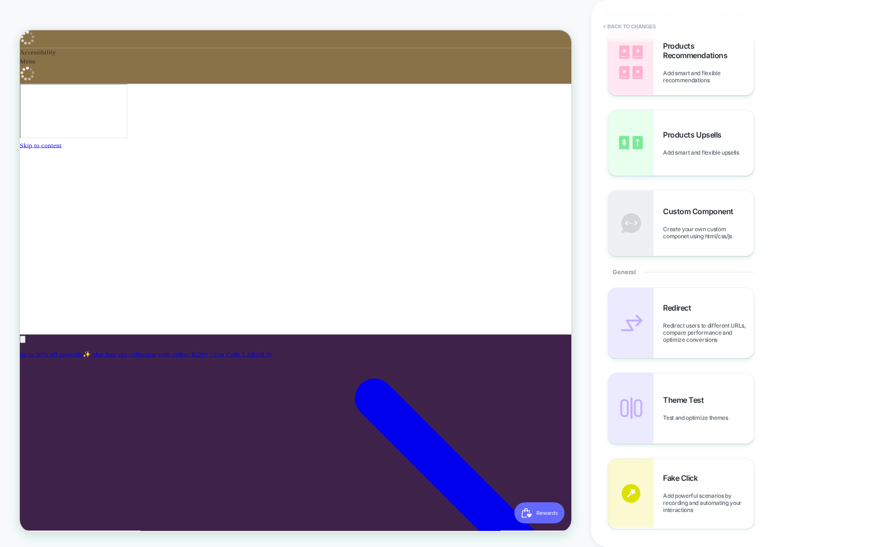
click at [636, 23] on button "< Back to changes" at bounding box center [629, 26] width 62 height 15
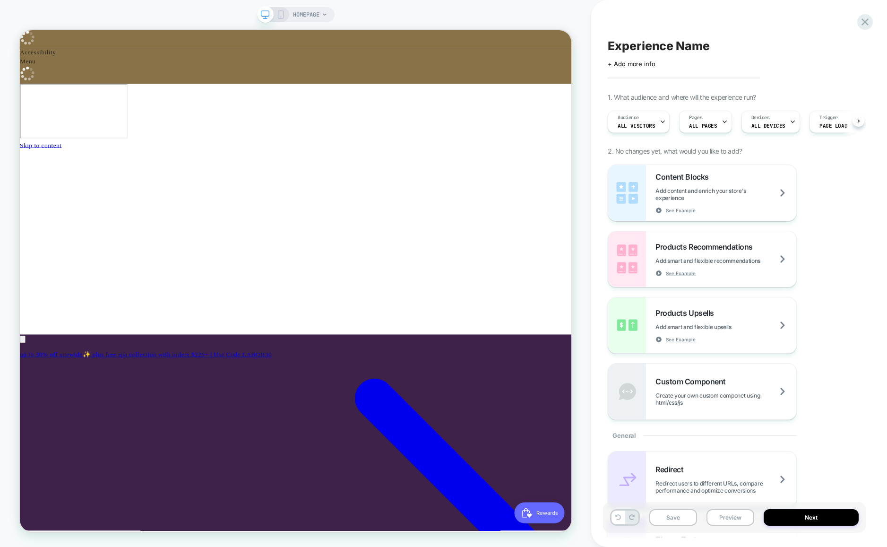
scroll to position [0, 0]
click at [862, 21] on icon at bounding box center [864, 22] width 13 height 13
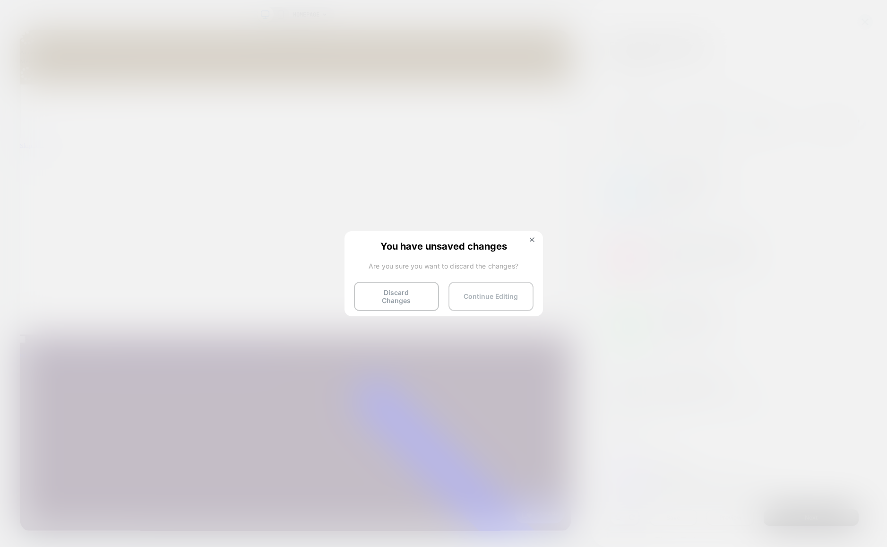
drag, startPoint x: 482, startPoint y: 288, endPoint x: 629, endPoint y: 344, distance: 157.0
click at [482, 288] on button "Continue Editing" at bounding box center [490, 296] width 85 height 29
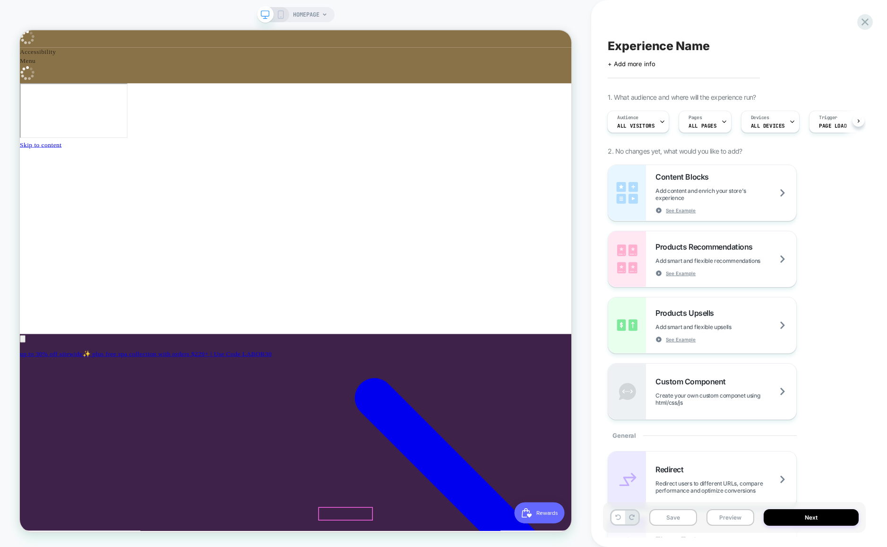
scroll to position [0, 0]
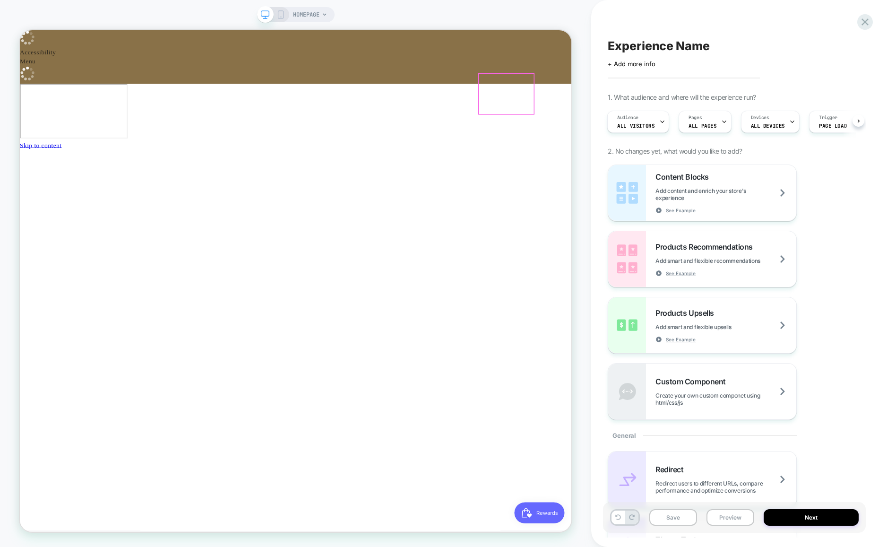
click at [656, 106] on div at bounding box center [668, 114] width 73 height 53
click at [687, 118] on div "Go to link" at bounding box center [710, 118] width 58 height 10
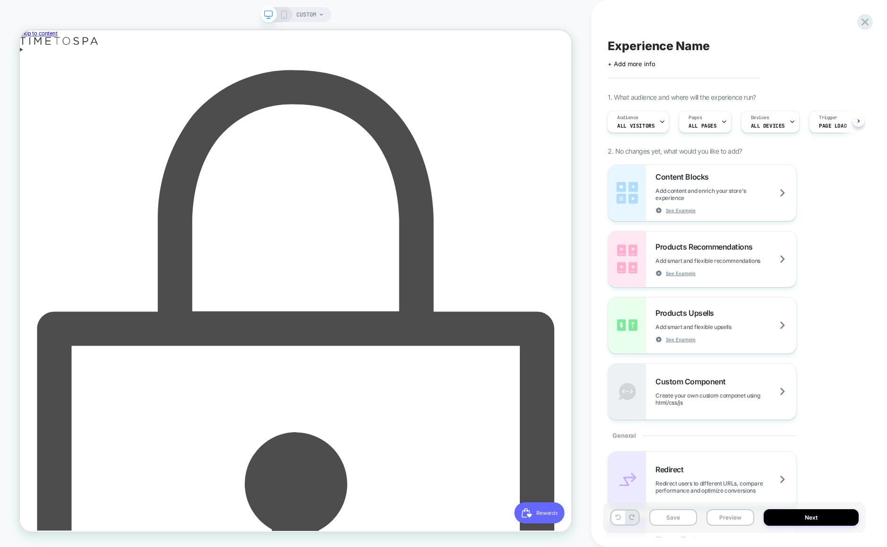
scroll to position [0, 1]
click at [610, 60] on div "Enter using password" at bounding box center [387, 548] width 735 height 976
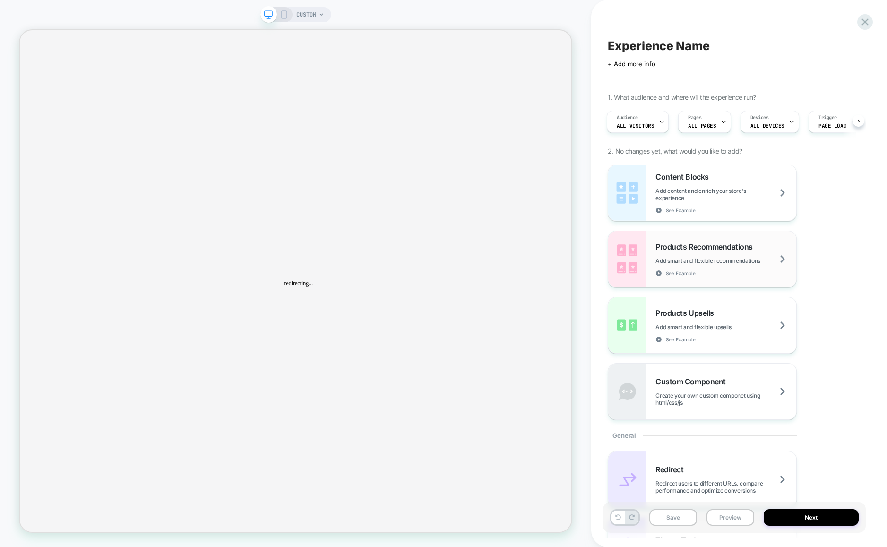
scroll to position [0, 0]
click at [704, 313] on span "Products Upsells" at bounding box center [686, 312] width 63 height 9
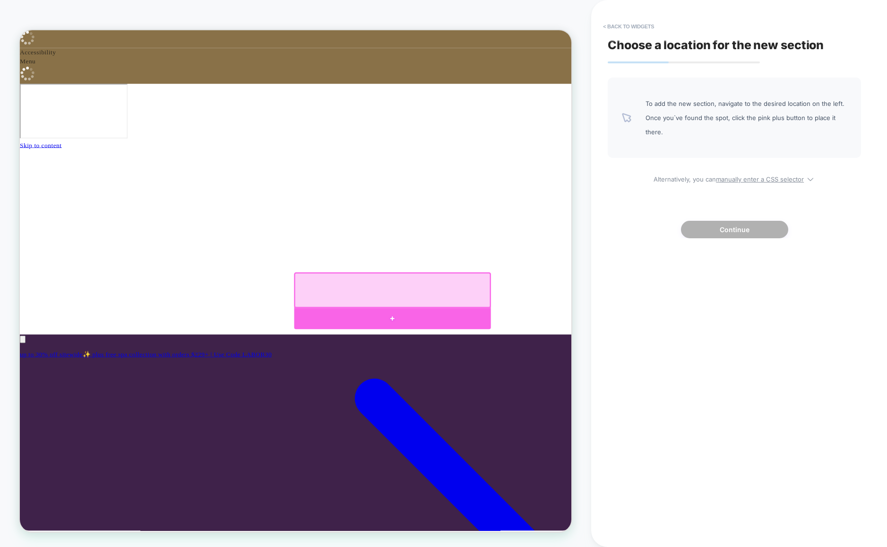
click at [516, 414] on div at bounding box center [516, 414] width 262 height 28
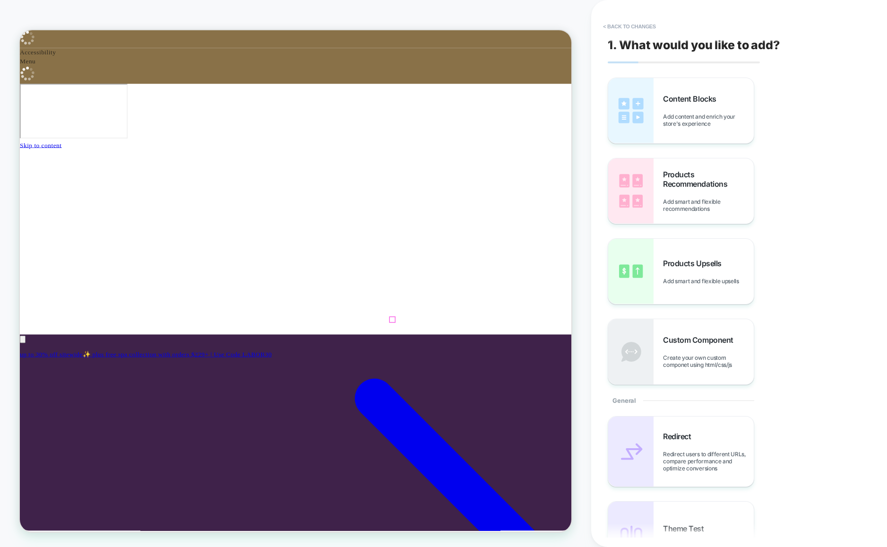
scroll to position [51, 0]
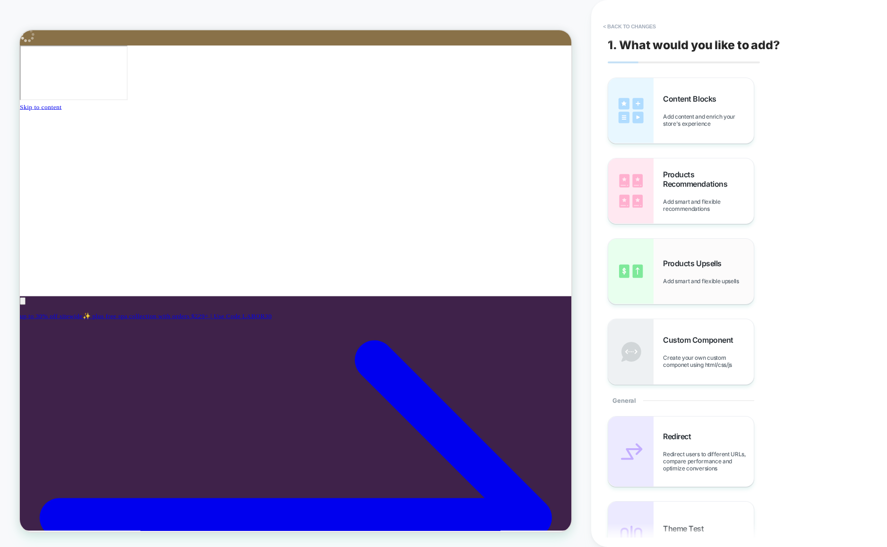
click at [680, 260] on span "Products Upsells" at bounding box center [694, 262] width 63 height 9
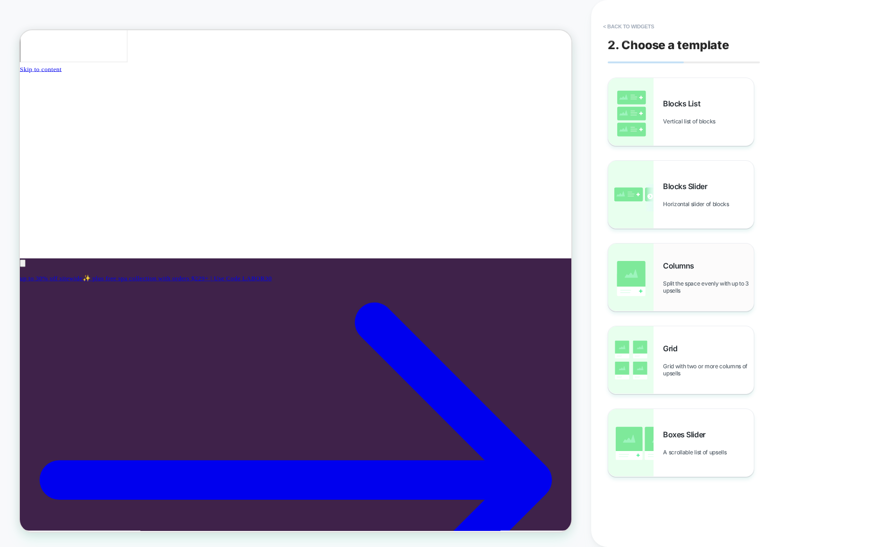
scroll to position [0, 504]
click at [700, 422] on div "Boxes Slider A scrollable list of upsells" at bounding box center [680, 443] width 145 height 68
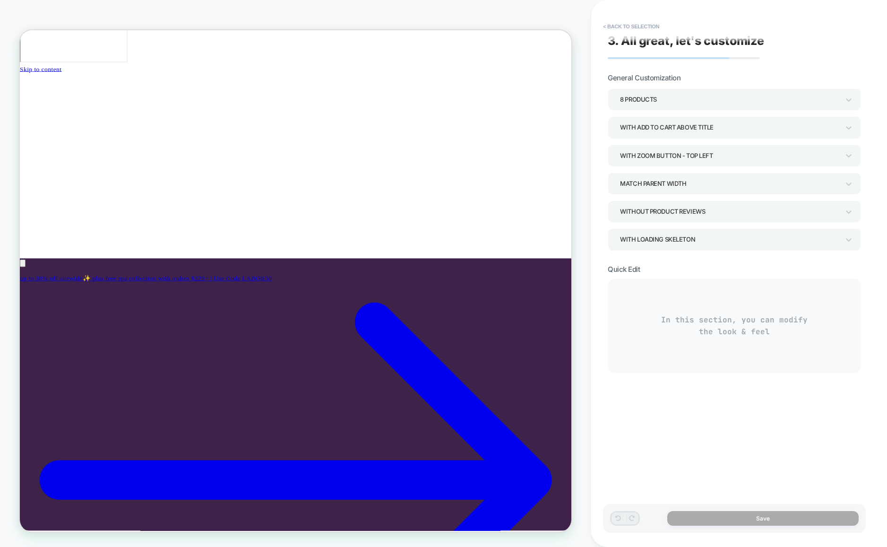
scroll to position [0, 0]
click at [844, 98] on icon at bounding box center [848, 99] width 9 height 9
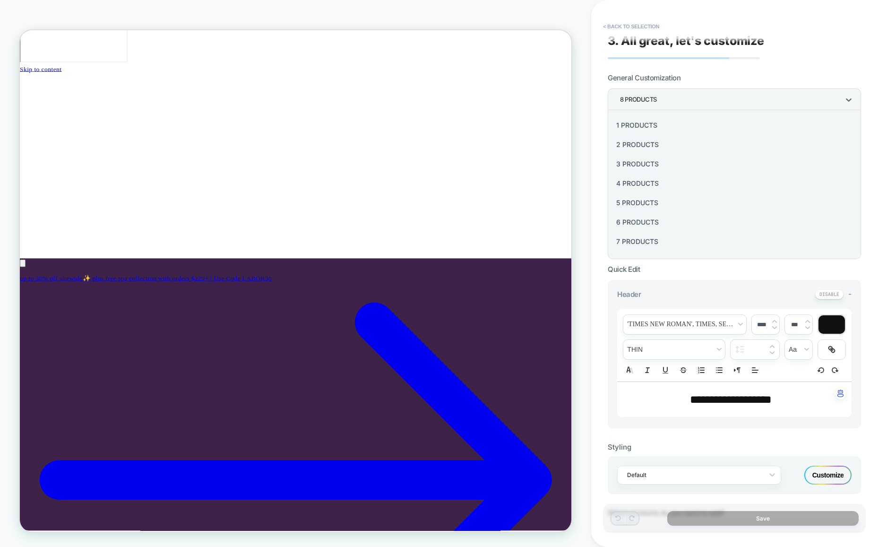
click at [633, 142] on div "2 Products" at bounding box center [734, 144] width 246 height 19
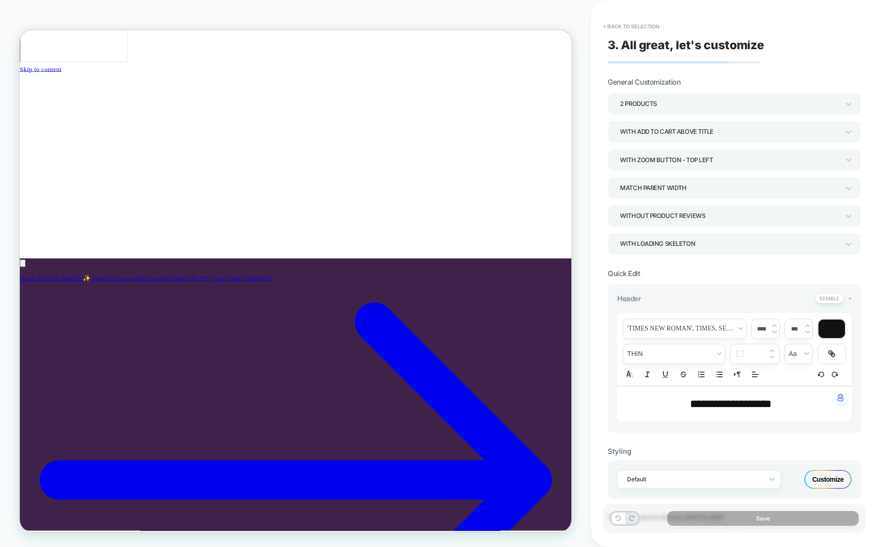
click at [727, 406] on span "**********" at bounding box center [731, 403] width 82 height 11
type input "****"
drag, startPoint x: 678, startPoint y: 402, endPoint x: 825, endPoint y: 403, distance: 146.9
click at [824, 403] on p "**********" at bounding box center [730, 403] width 208 height 16
click at [854, 214] on div "Without Product Reviews" at bounding box center [733, 216] width 253 height 22
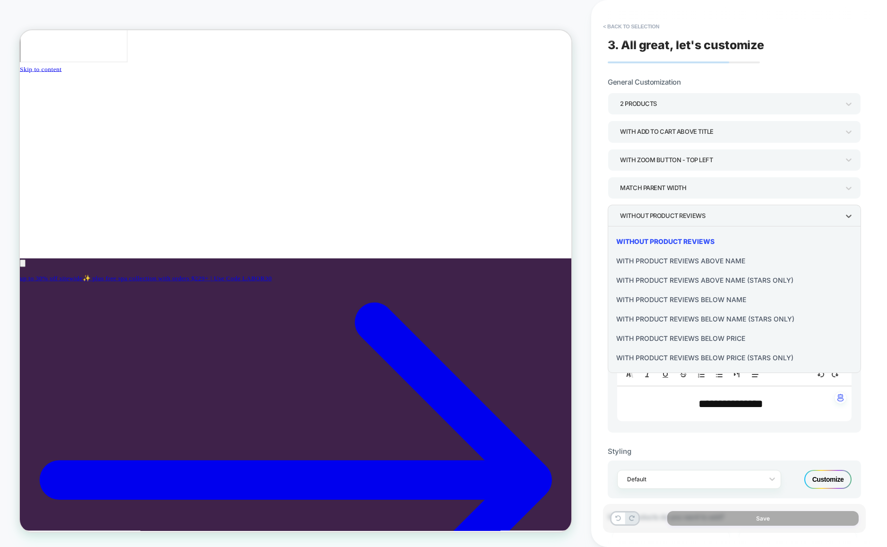
scroll to position [0, 504]
click at [592, 190] on div at bounding box center [443, 273] width 887 height 547
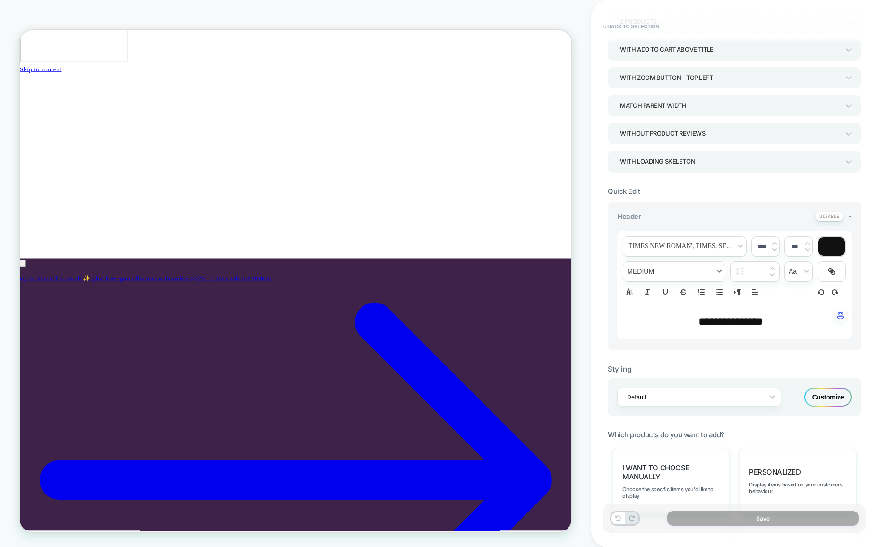
scroll to position [92, 0]
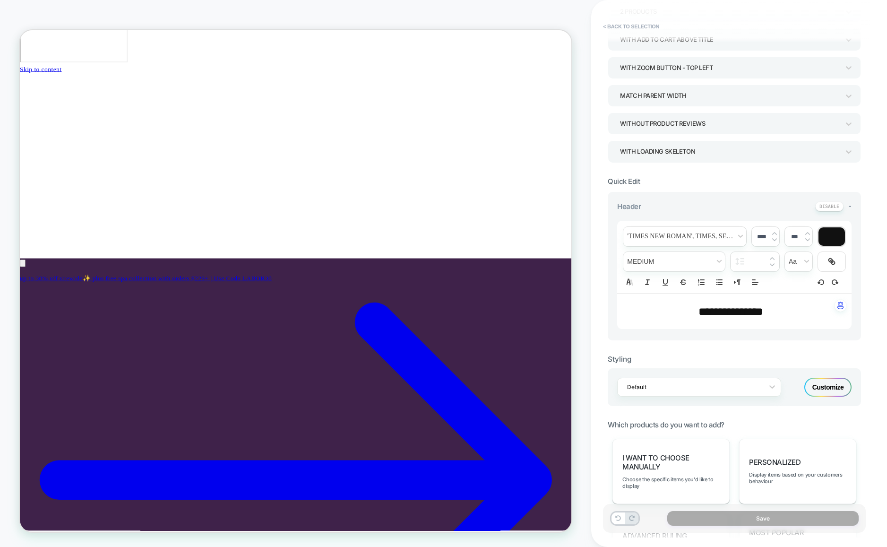
click at [774, 238] on img at bounding box center [774, 240] width 5 height 4
type input "****"
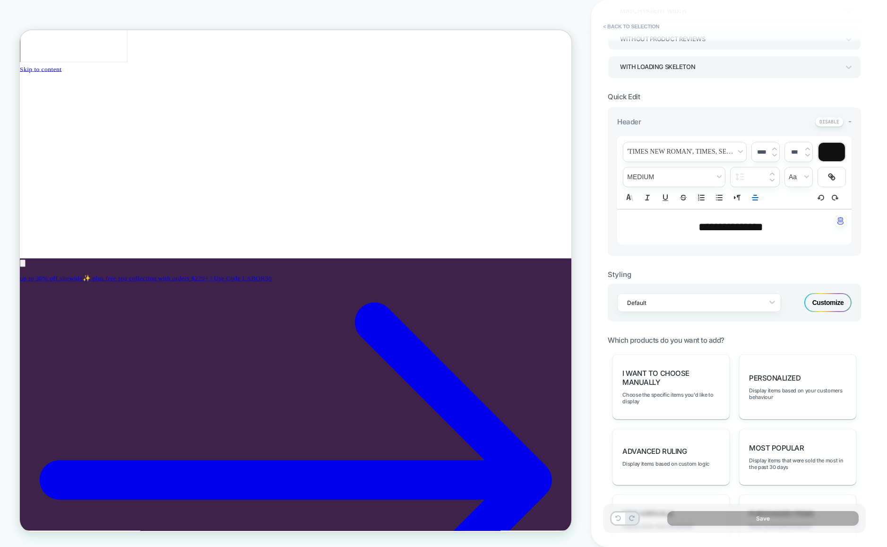
scroll to position [178, 0]
click at [768, 300] on icon at bounding box center [771, 300] width 9 height 9
click at [794, 324] on div "**********" at bounding box center [733, 303] width 253 height 806
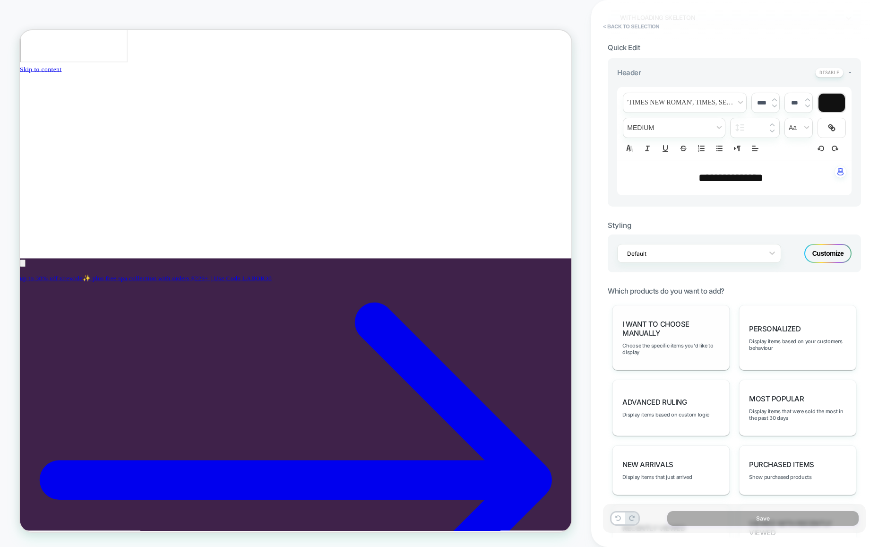
scroll to position [0, 504]
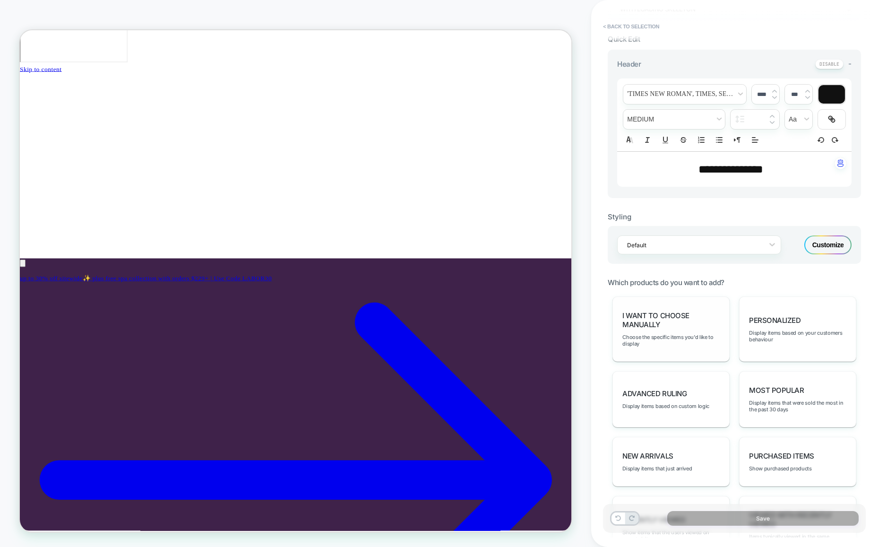
click at [666, 329] on div "I want to choose manually Choose the specific items you'd like to display" at bounding box center [670, 328] width 117 height 65
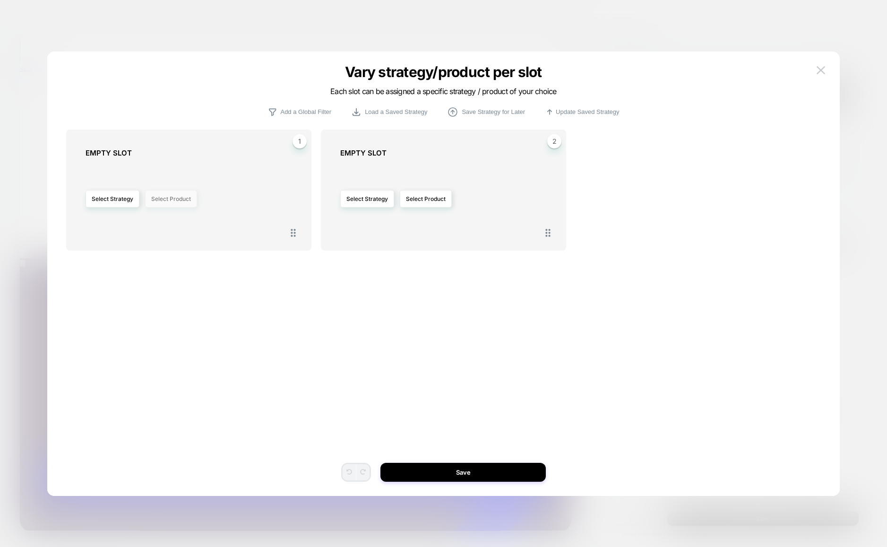
click at [166, 197] on button "Select Product" at bounding box center [171, 198] width 52 height 17
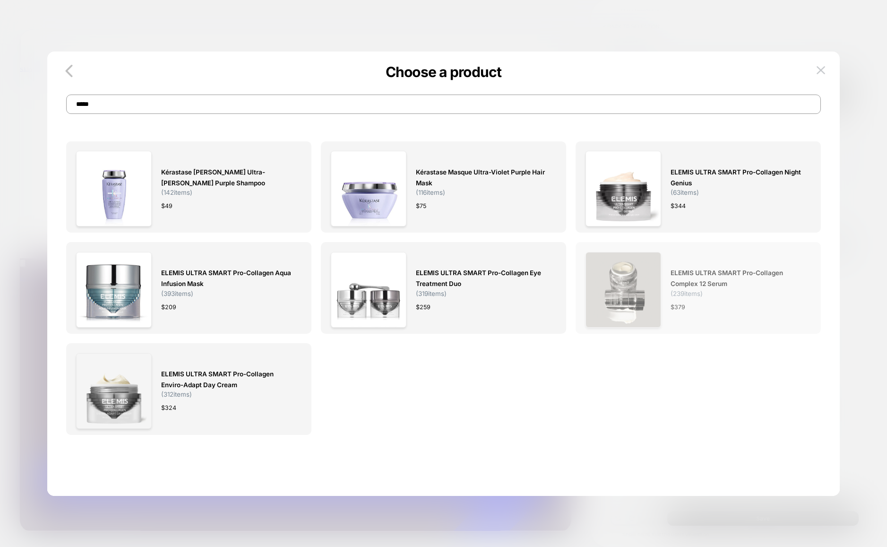
type input "*****"
click at [688, 274] on span "ELEMIS ULTRA SMART Pro-Collagen Complex 12 Serum" at bounding box center [735, 278] width 131 height 22
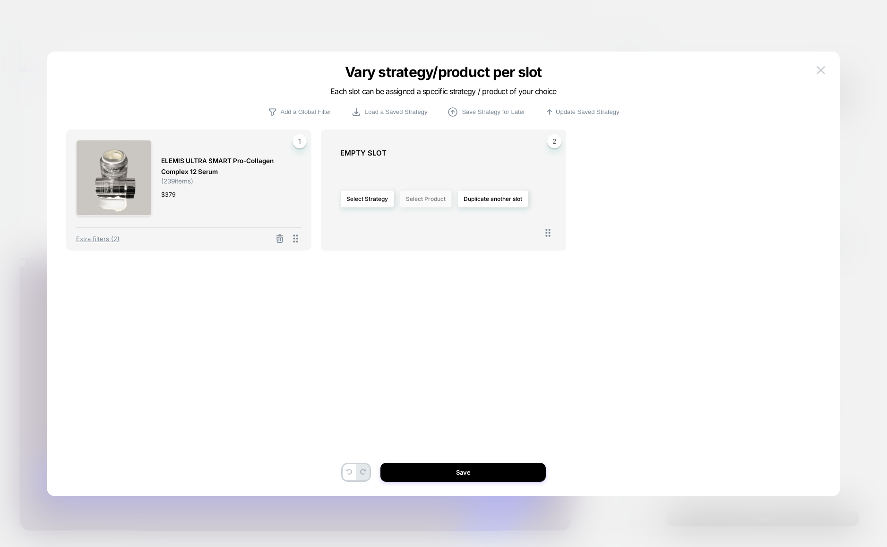
scroll to position [0, 0]
click at [440, 197] on button "Select Product" at bounding box center [426, 198] width 52 height 17
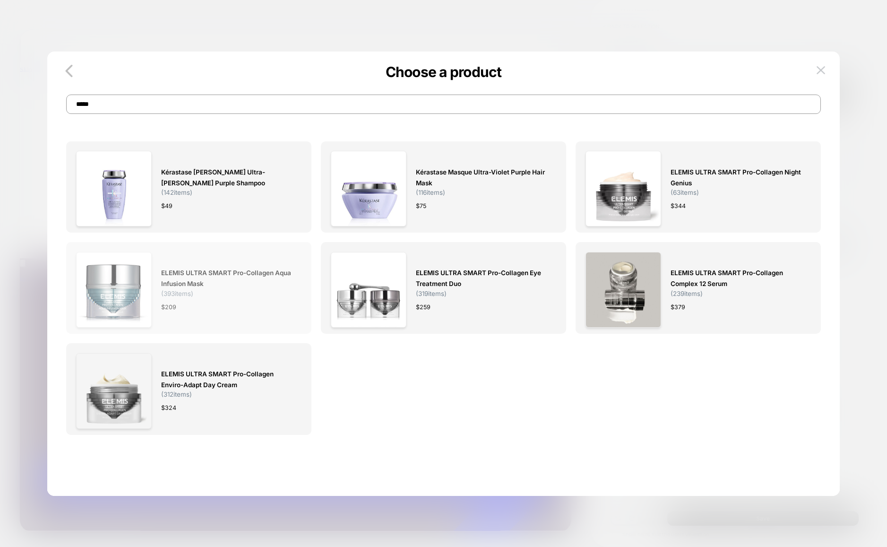
click at [205, 272] on span "ELEMIS ULTRA SMART Pro-Collagen Aqua Infusion Mask" at bounding box center [226, 278] width 131 height 22
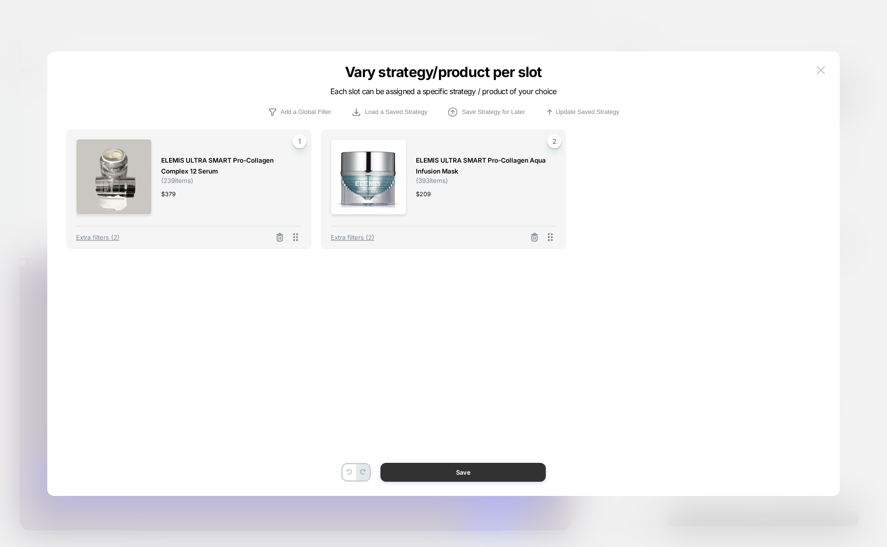
scroll to position [0, 504]
click at [486, 474] on button "Save" at bounding box center [462, 471] width 165 height 19
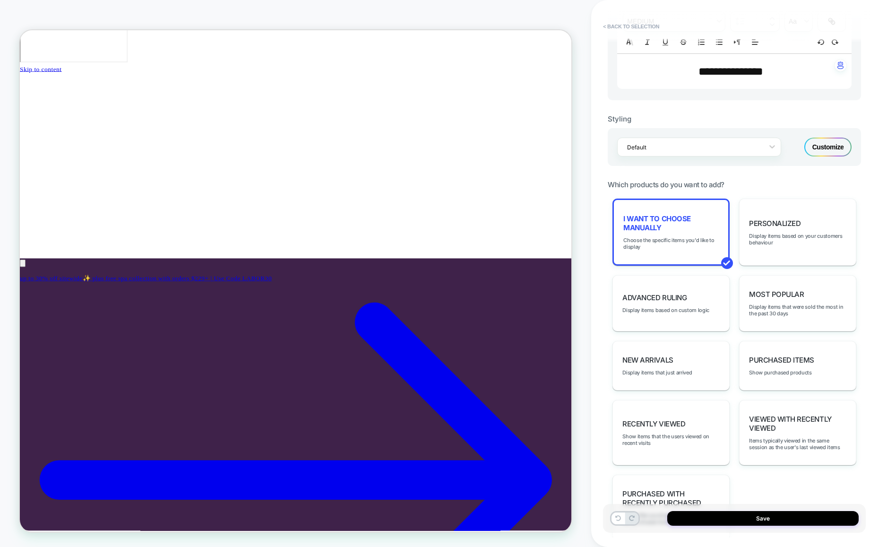
scroll to position [375, 0]
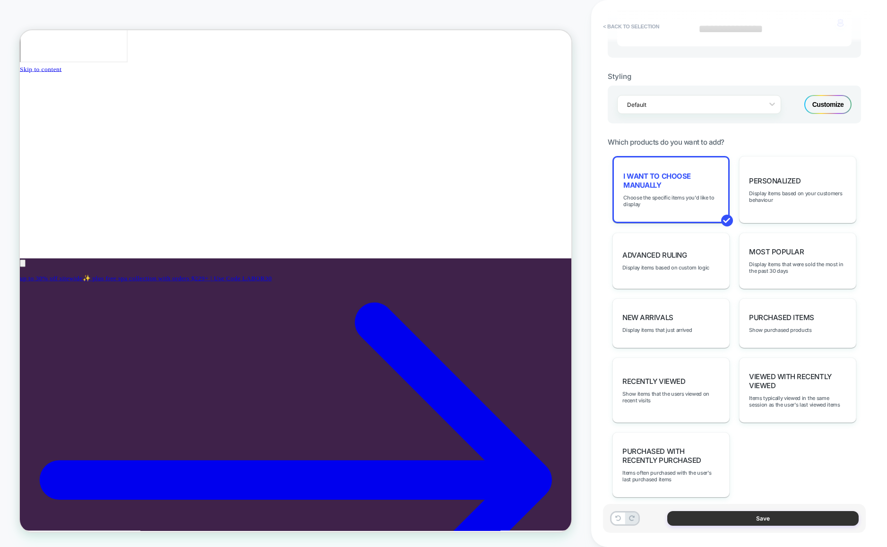
click at [757, 518] on button "Save" at bounding box center [762, 518] width 191 height 15
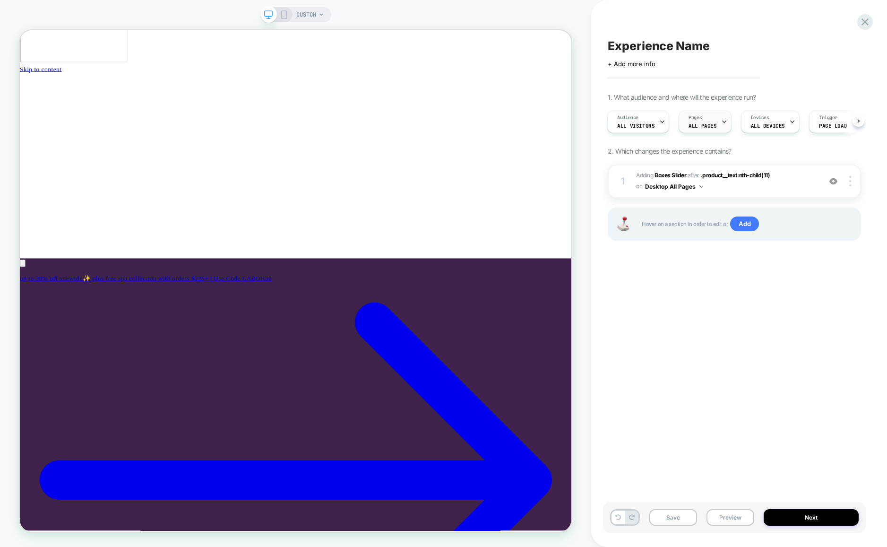
scroll to position [0, 504]
click at [716, 121] on div "Pages ALL PAGES" at bounding box center [702, 121] width 47 height 21
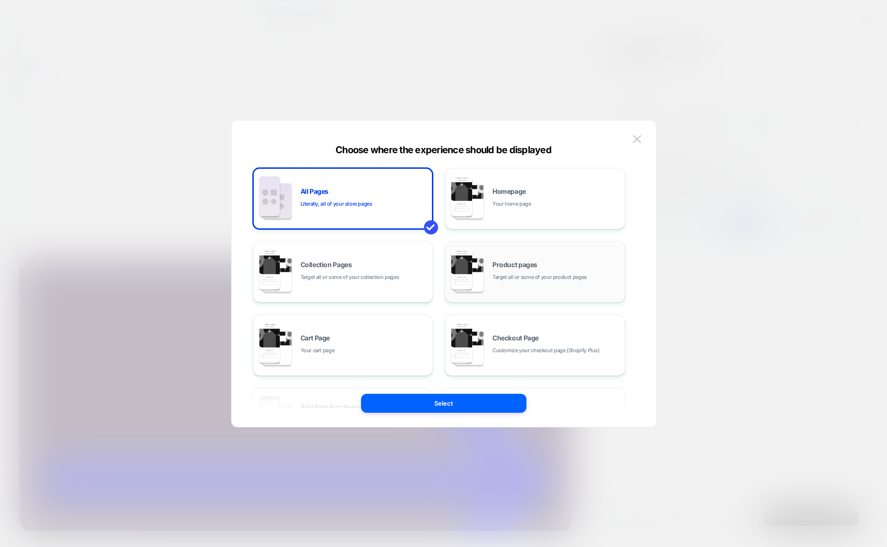
drag, startPoint x: 517, startPoint y: 267, endPoint x: 530, endPoint y: 258, distance: 16.4
click at [517, 267] on span "Product pages" at bounding box center [514, 264] width 45 height 7
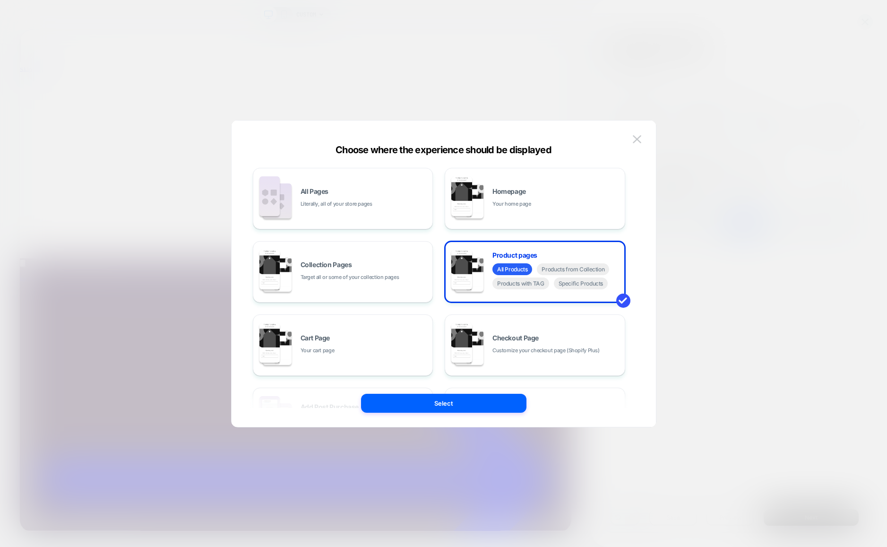
drag, startPoint x: 431, startPoint y: 403, endPoint x: 410, endPoint y: 425, distance: 31.1
click at [431, 403] on button "Select" at bounding box center [443, 402] width 165 height 19
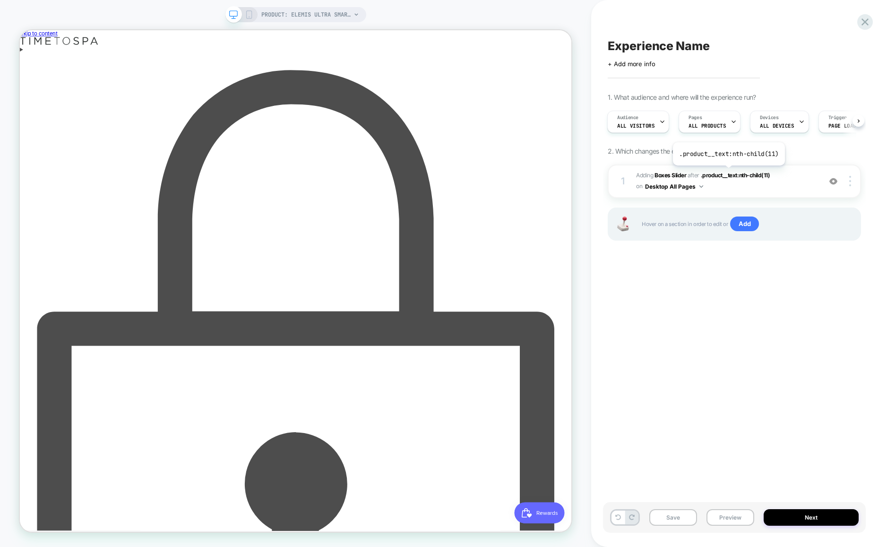
scroll to position [0, 1]
click at [620, 60] on div "Enter using password" at bounding box center [387, 548] width 735 height 976
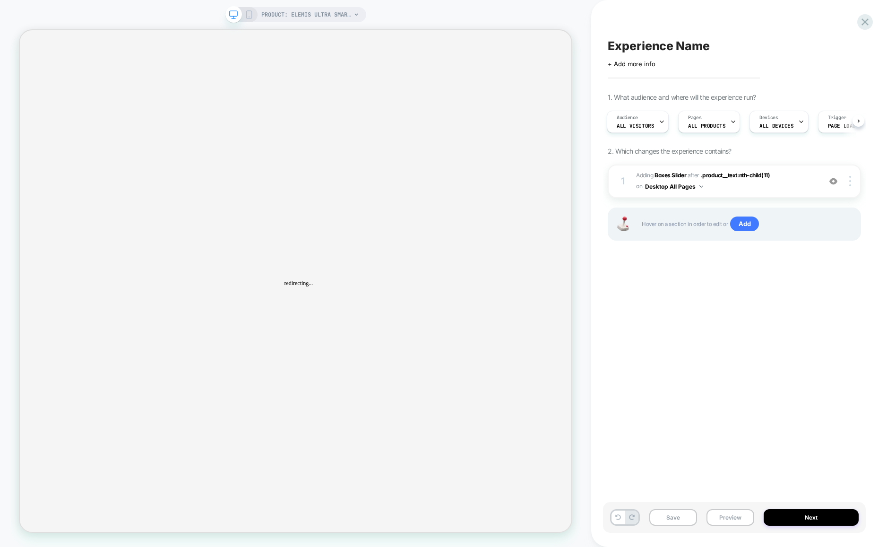
scroll to position [0, 0]
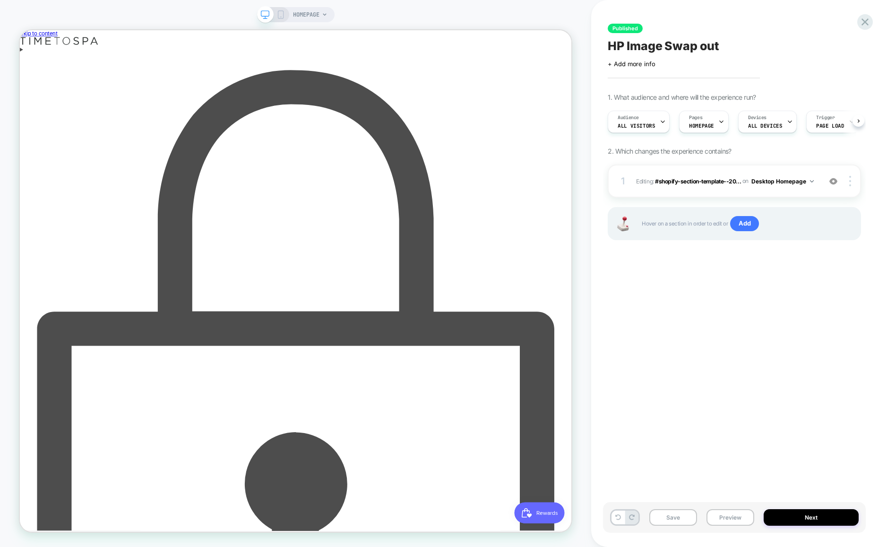
scroll to position [0, 0]
drag, startPoint x: 632, startPoint y: 43, endPoint x: 630, endPoint y: 50, distance: 6.9
click at [631, 60] on div "Enter using password" at bounding box center [387, 548] width 735 height 976
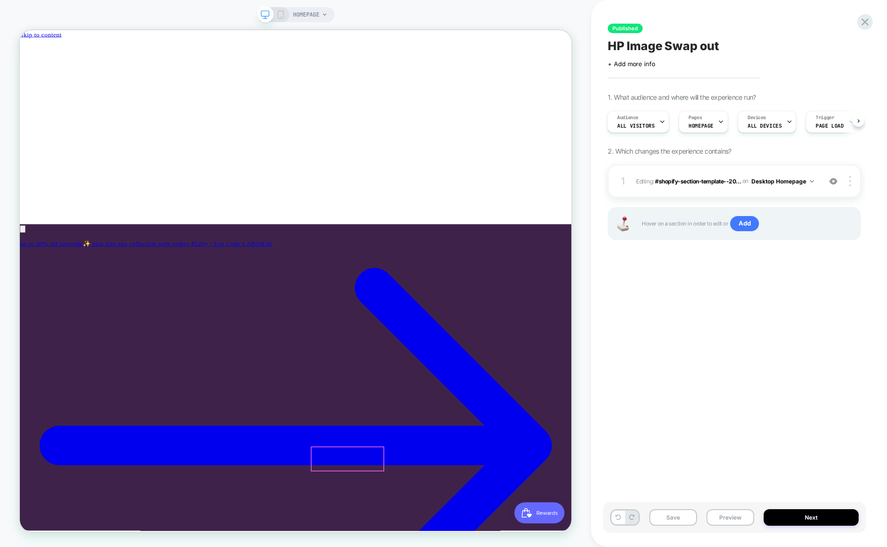
scroll to position [0, 1]
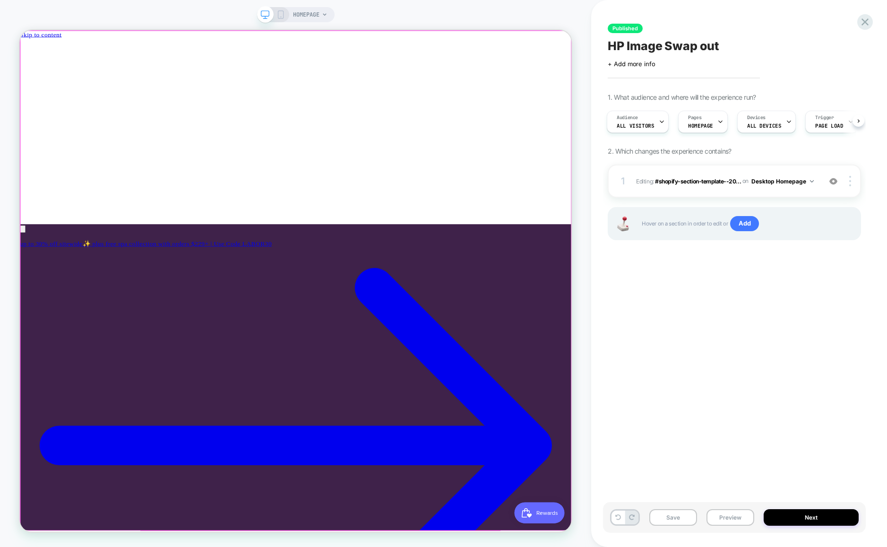
click at [495, 53] on div at bounding box center [387, 53] width 735 height 0
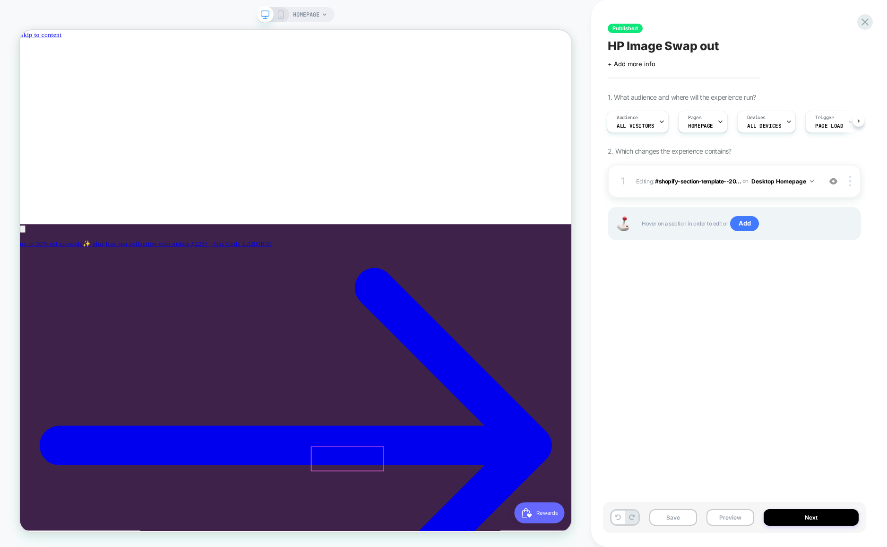
scroll to position [0, 504]
